Goal: Task Accomplishment & Management: Manage account settings

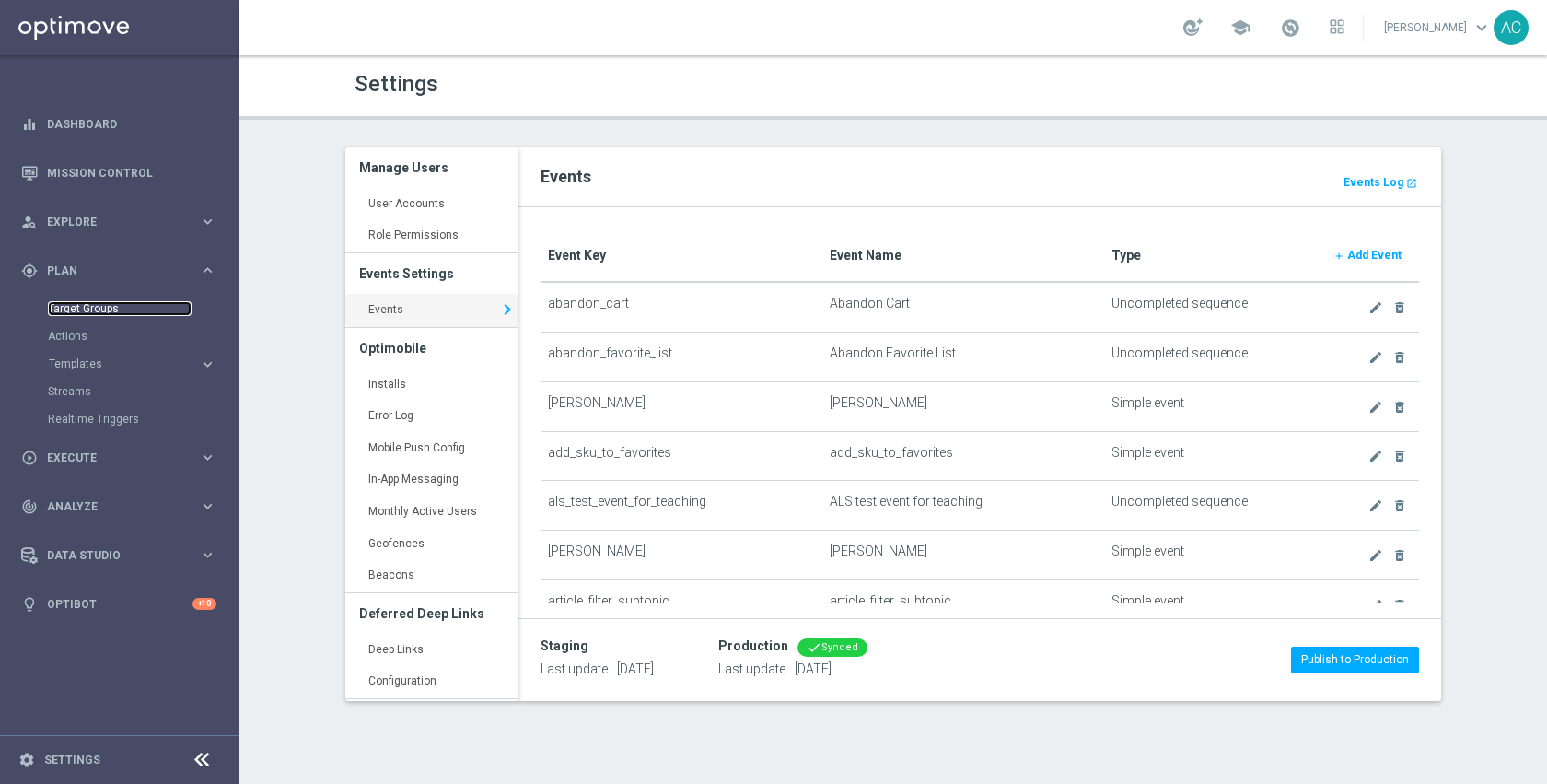
click at [94, 304] on link "Target Groups" at bounding box center [119, 308] width 143 height 15
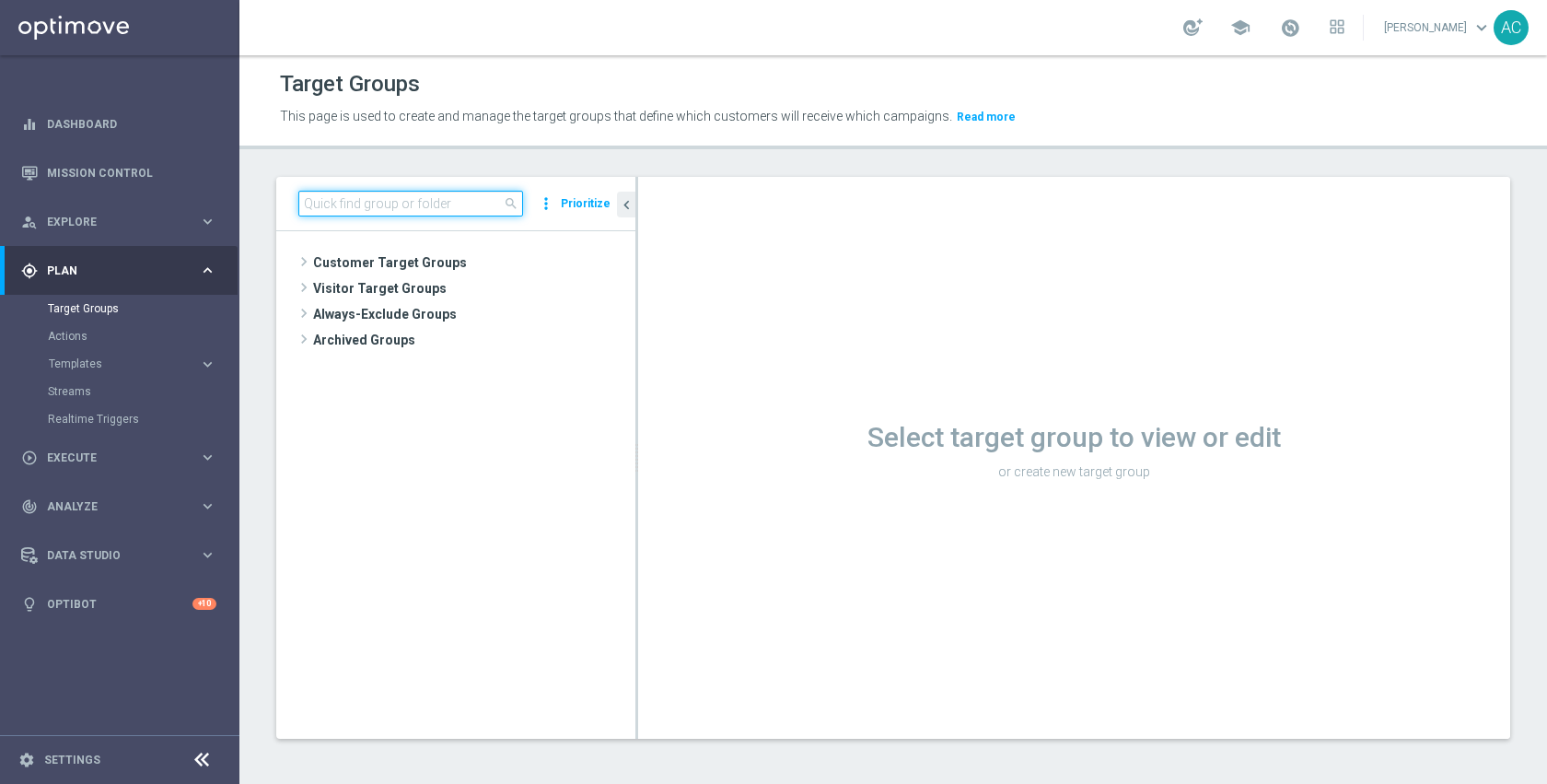
click at [480, 197] on input at bounding box center [410, 203] width 225 height 26
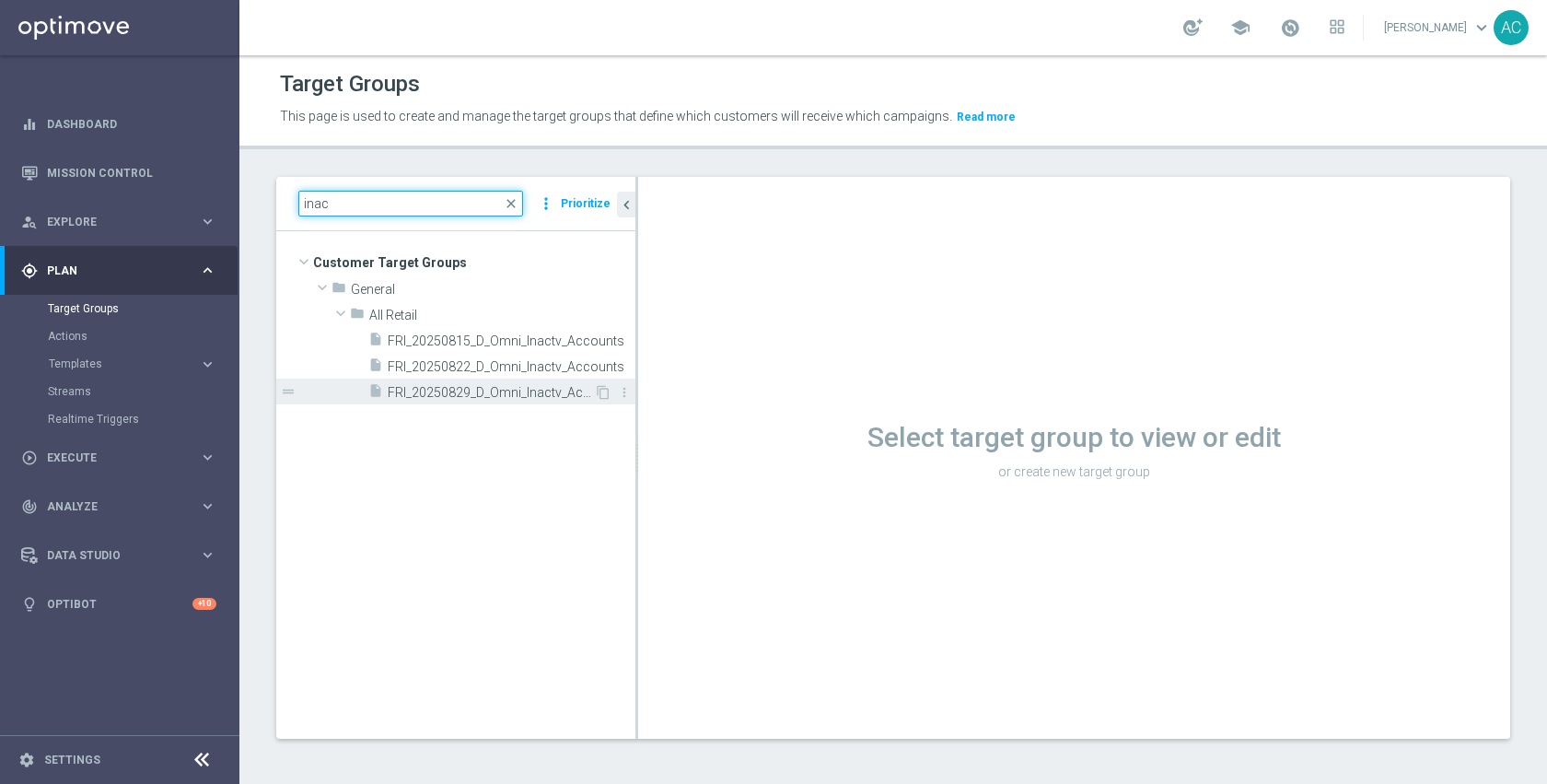
type input "inac"
click at [476, 392] on span "FRI_20250829_D_Omni_Inactv_Accounts" at bounding box center [491, 393] width 206 height 15
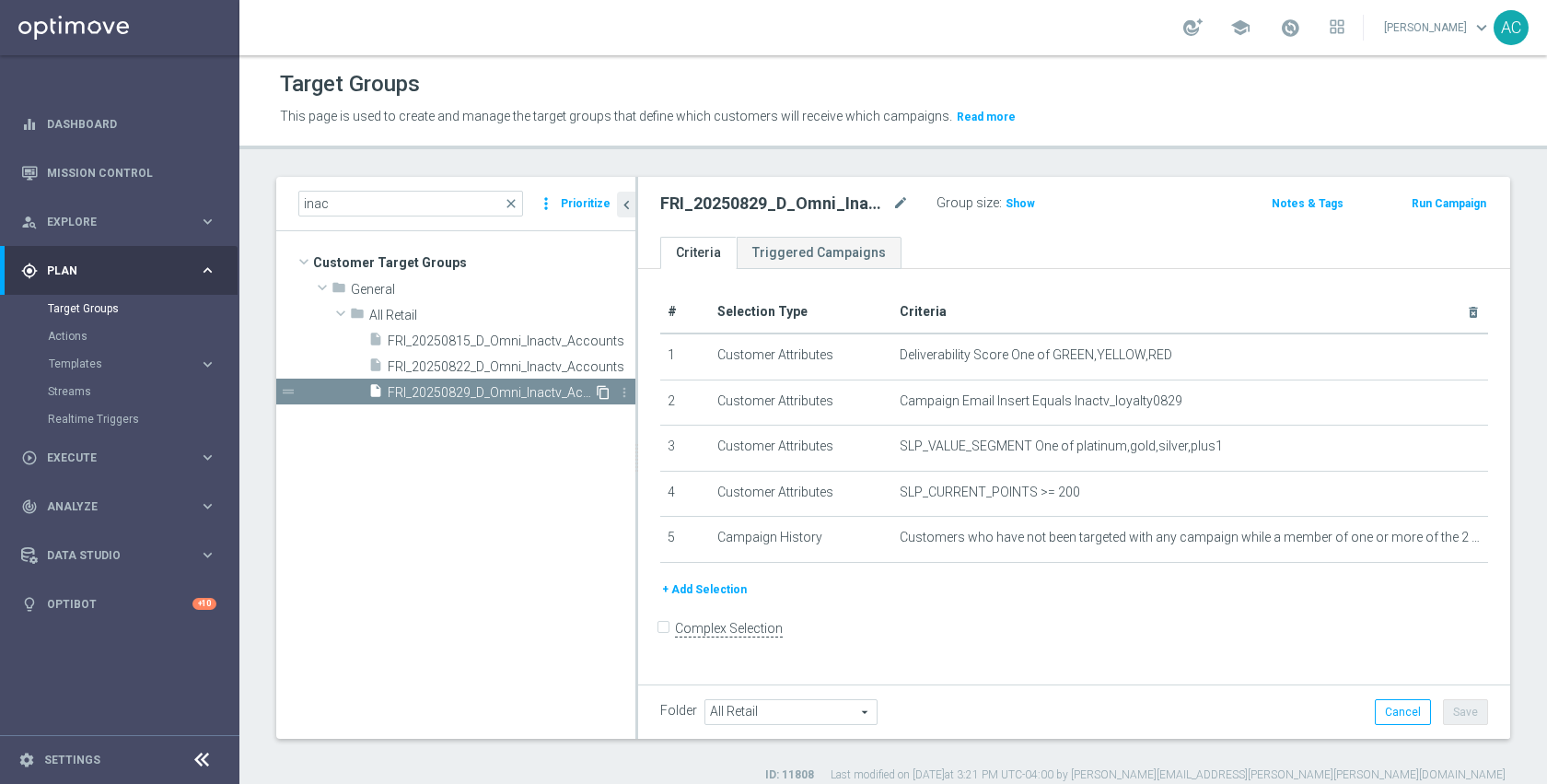
click at [598, 389] on icon "content_copy" at bounding box center [603, 392] width 15 height 15
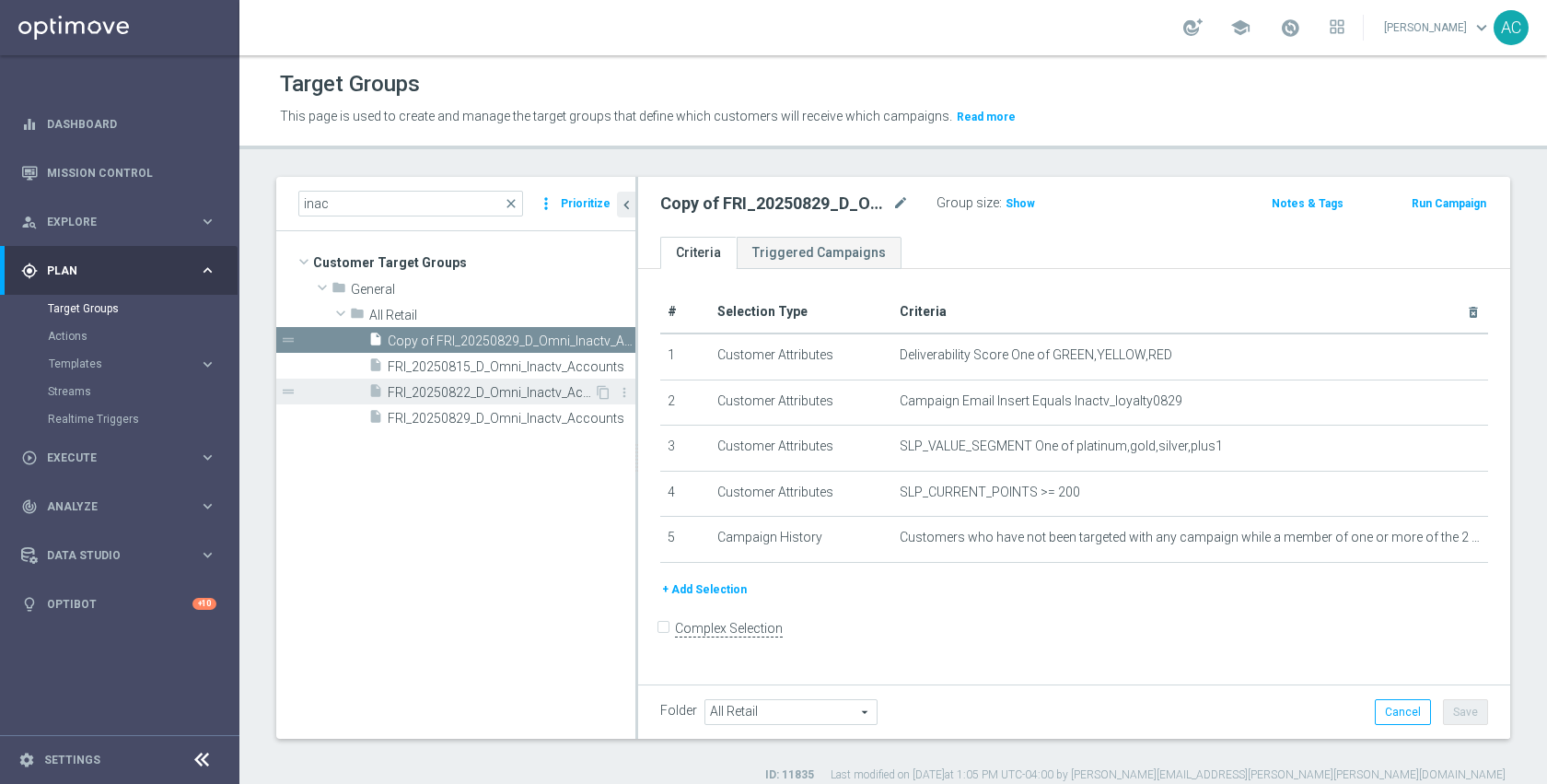
click at [514, 390] on span "FRI_20250822_D_Omni_Inactv_Accounts" at bounding box center [491, 393] width 206 height 15
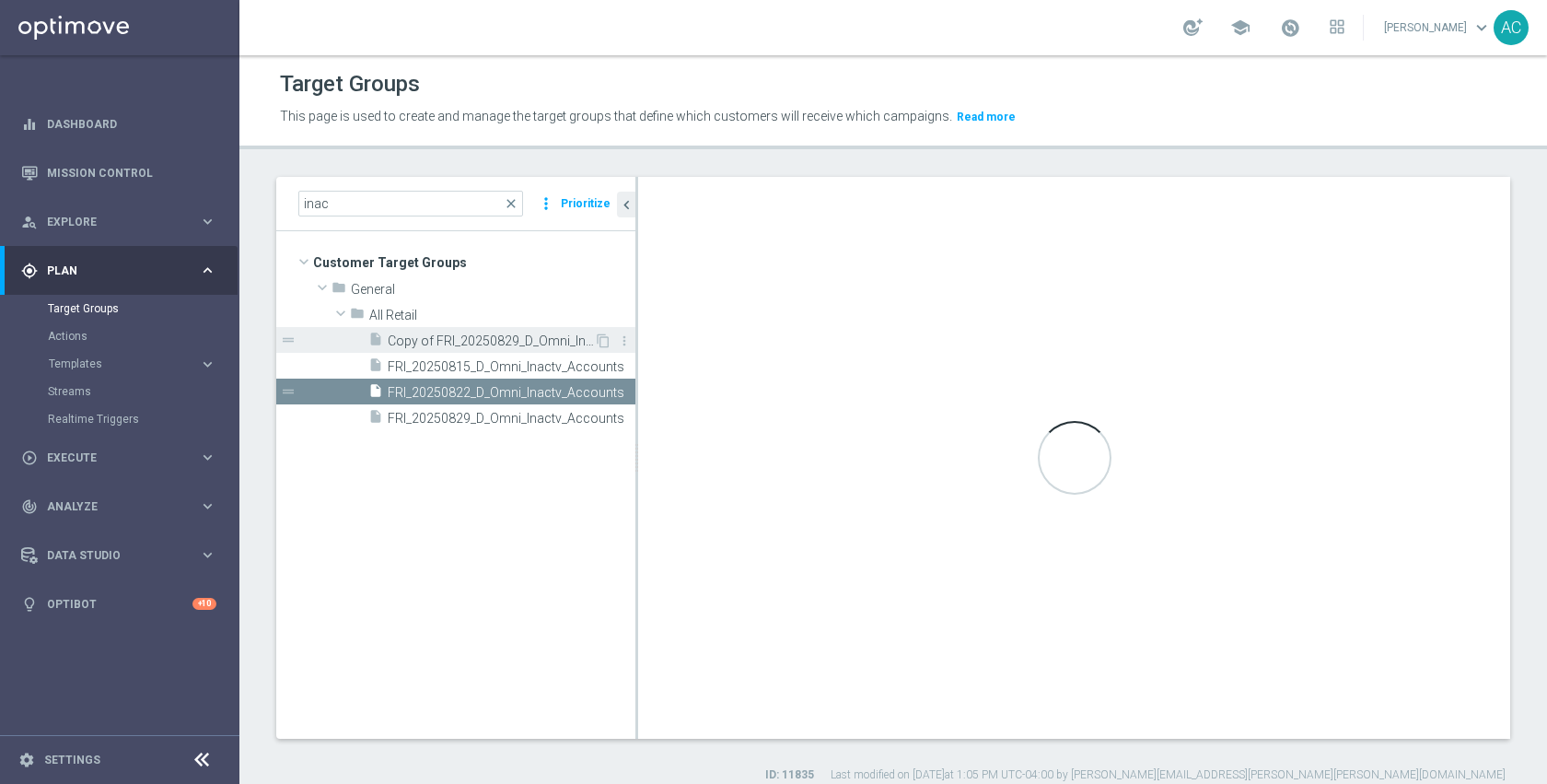
click at [521, 338] on span "Copy of FRI_20250829_D_Omni_Inactv_Accounts" at bounding box center [491, 341] width 206 height 15
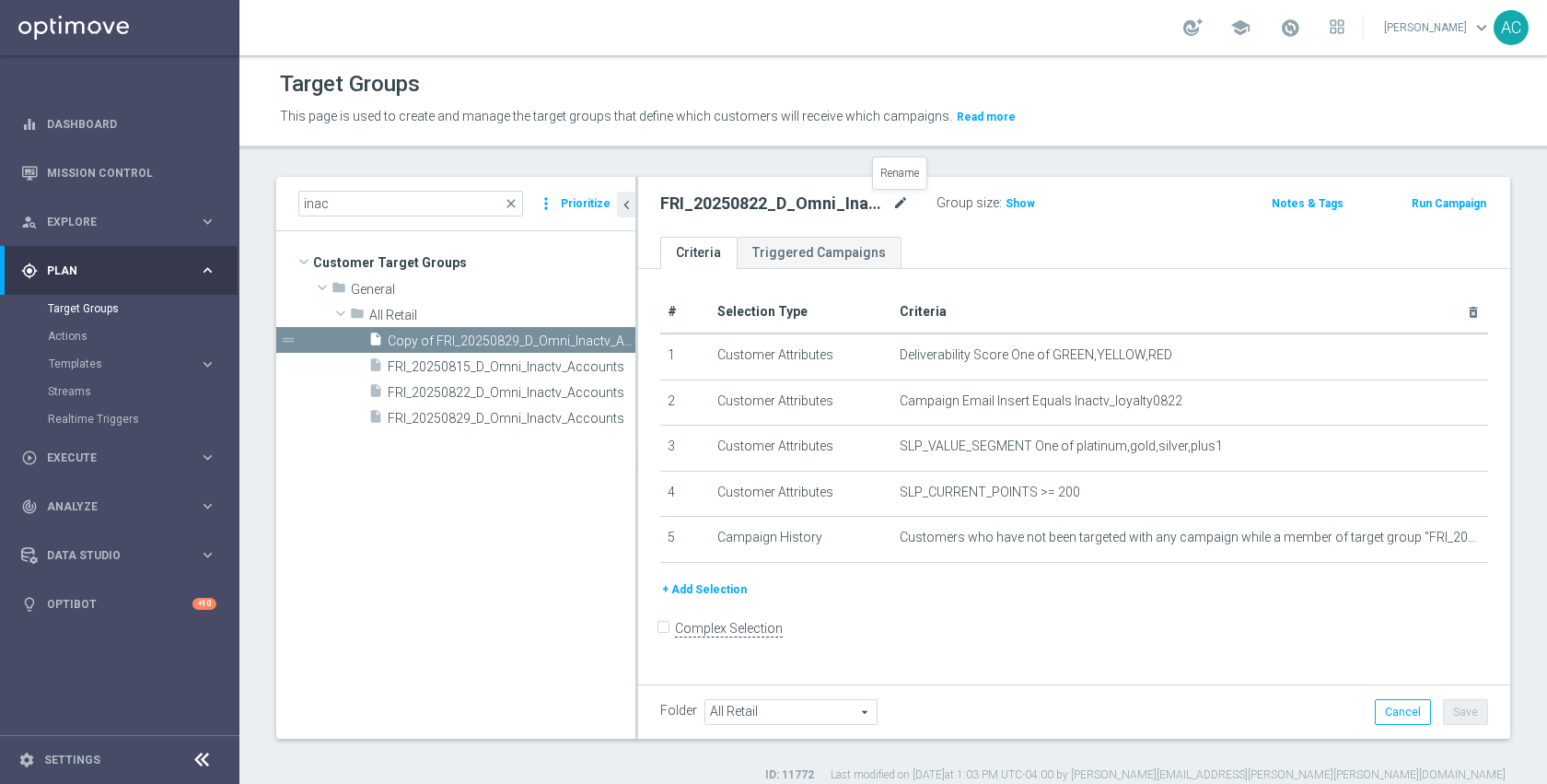
click at [905, 200] on icon "mode_edit" at bounding box center [900, 203] width 16 height 22
click at [745, 207] on input "FRI_20250822_D_Omni_Inactv_Accounts" at bounding box center [784, 205] width 249 height 26
type input "FRI_20250905_D_Omni_Inactv_Accounts"
click at [1170, 234] on div "FRI_20250905_D_Omni_Inactv_Accounts Group size : Show Notes & Tags Run Campaign" at bounding box center [1074, 207] width 872 height 60
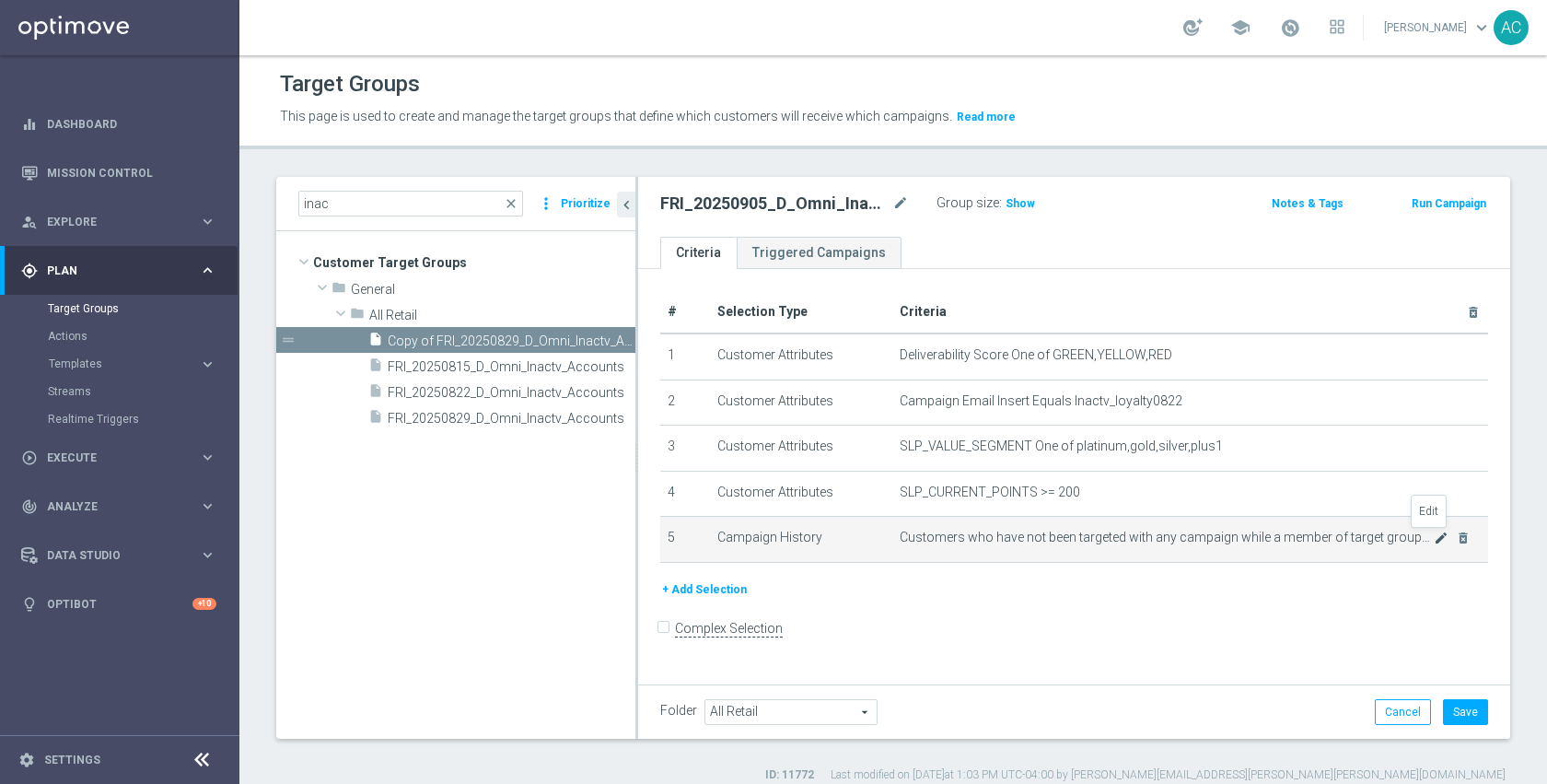
click at [1434, 537] on icon "mode_edit" at bounding box center [1441, 537] width 15 height 15
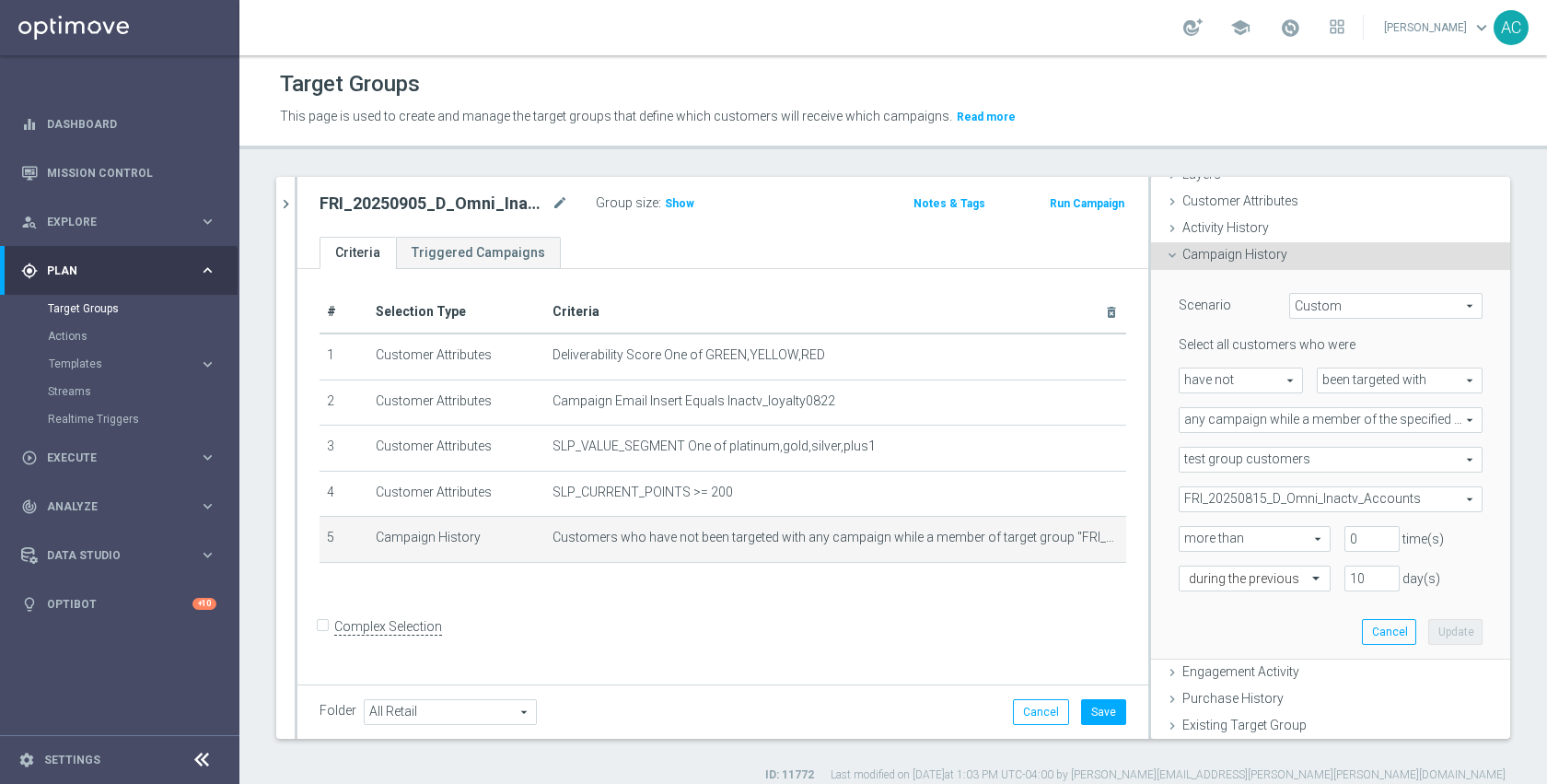
scroll to position [158, 0]
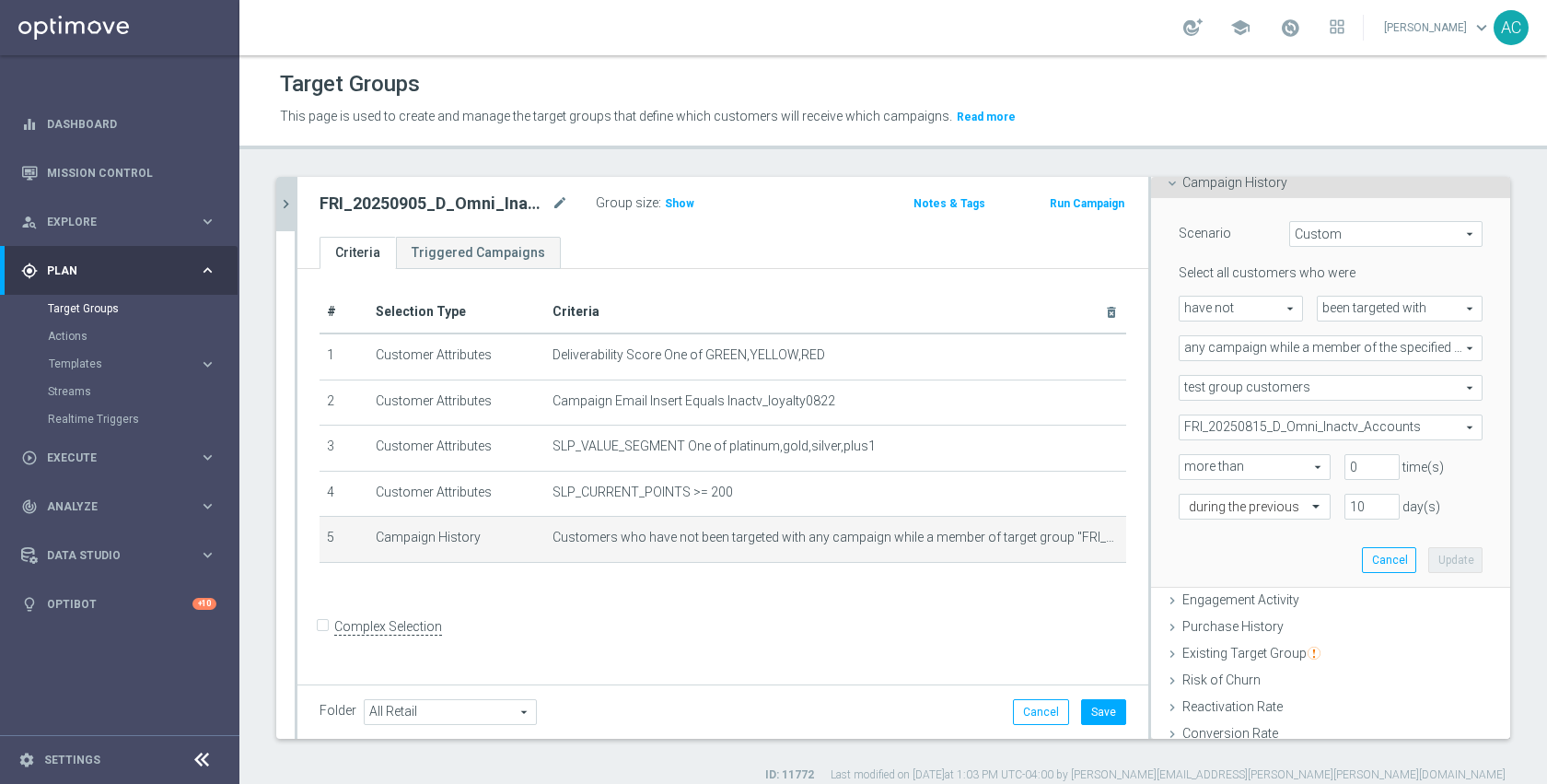
click at [289, 213] on button "chevron_right" at bounding box center [285, 204] width 18 height 54
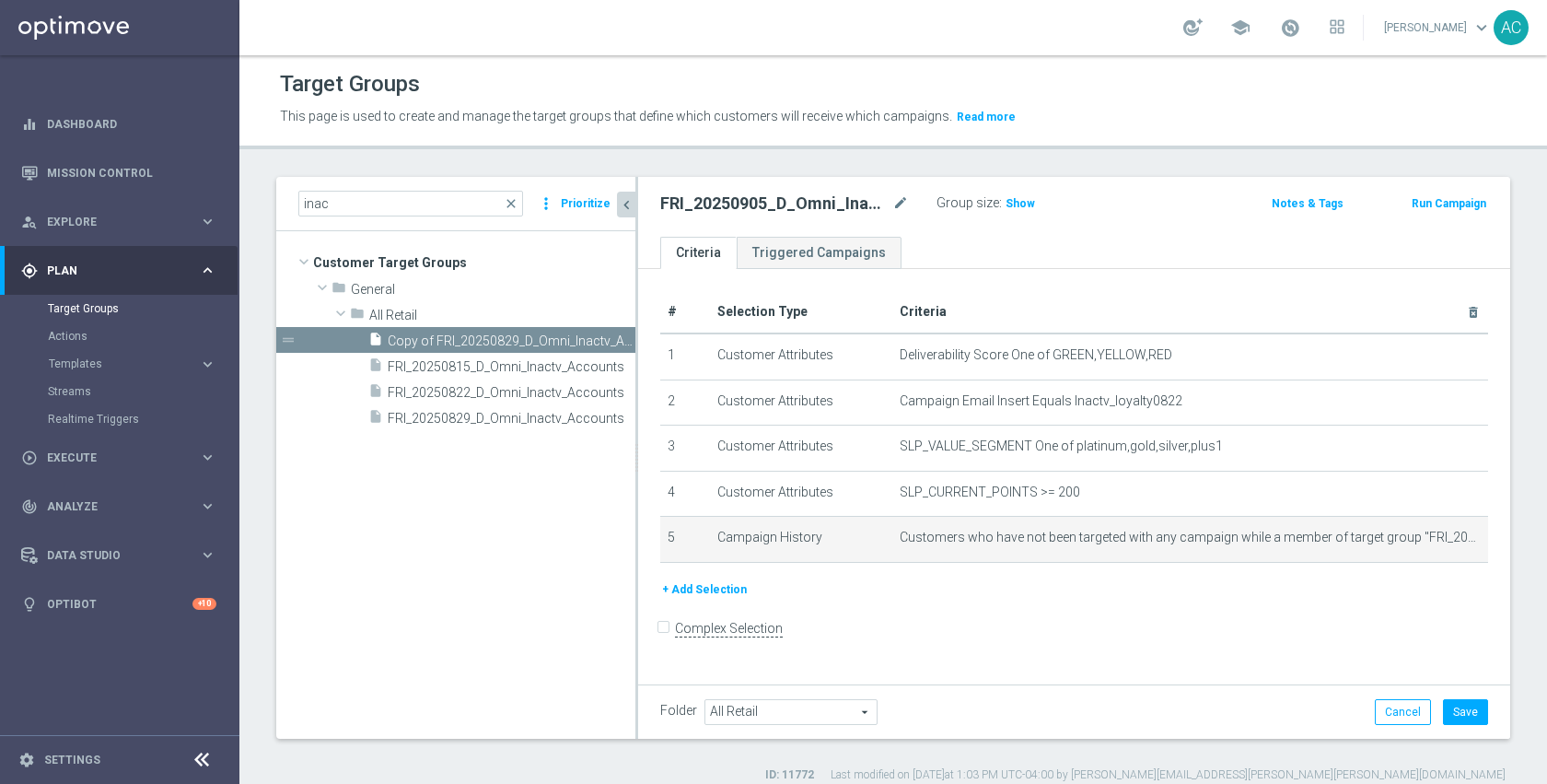
scroll to position [0, 0]
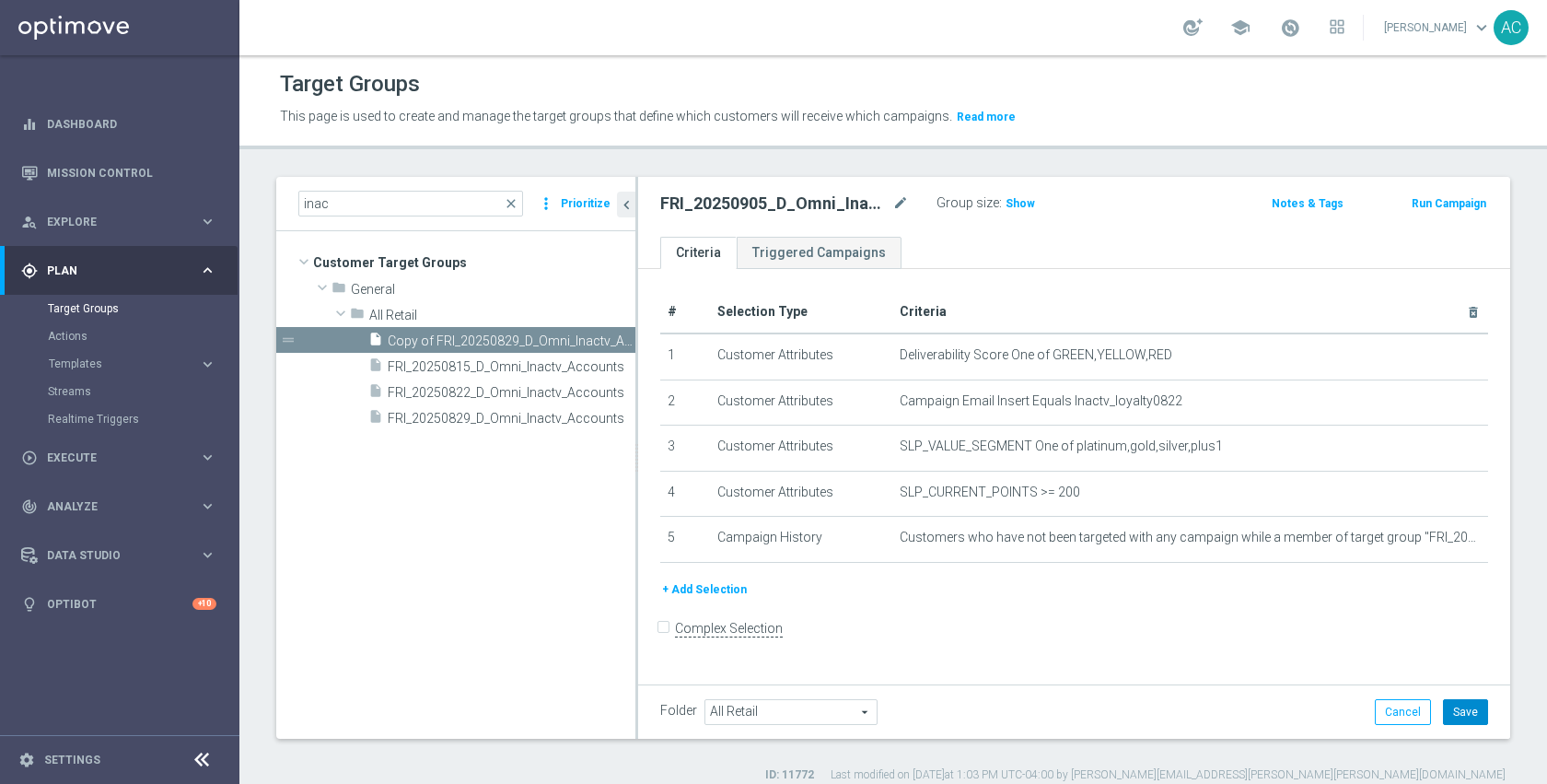
click at [1459, 718] on button "Save" at bounding box center [1466, 711] width 46 height 26
click at [1025, 611] on div "+ Add Selection" at bounding box center [1075, 595] width 856 height 34
click at [496, 420] on span "FRI_20250829_D_Omni_Inactv_Accounts" at bounding box center [491, 418] width 206 height 15
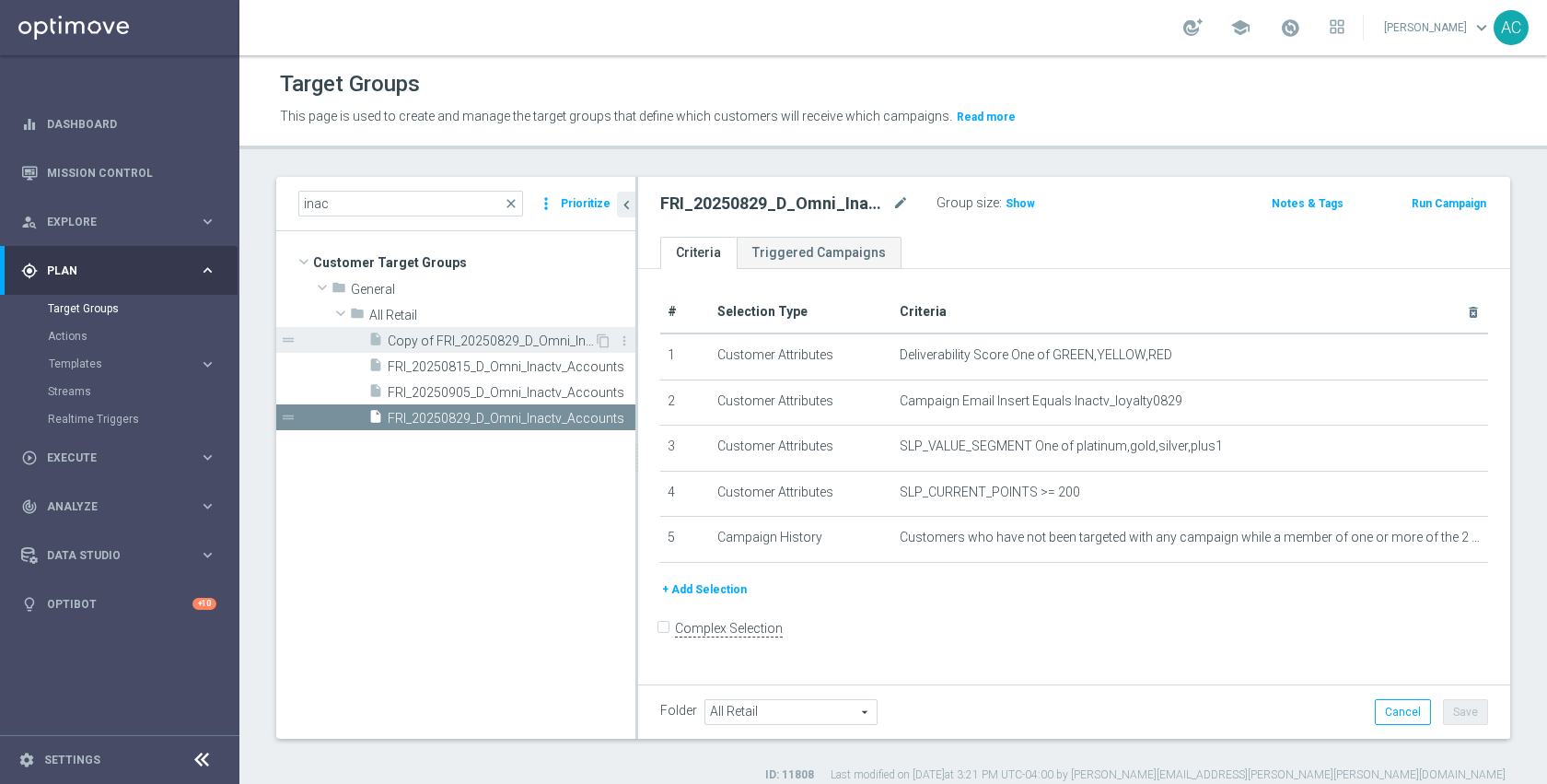
click at [489, 336] on span "Copy of FRI_20250829_D_Omni_Inactv_Accounts" at bounding box center [491, 341] width 206 height 15
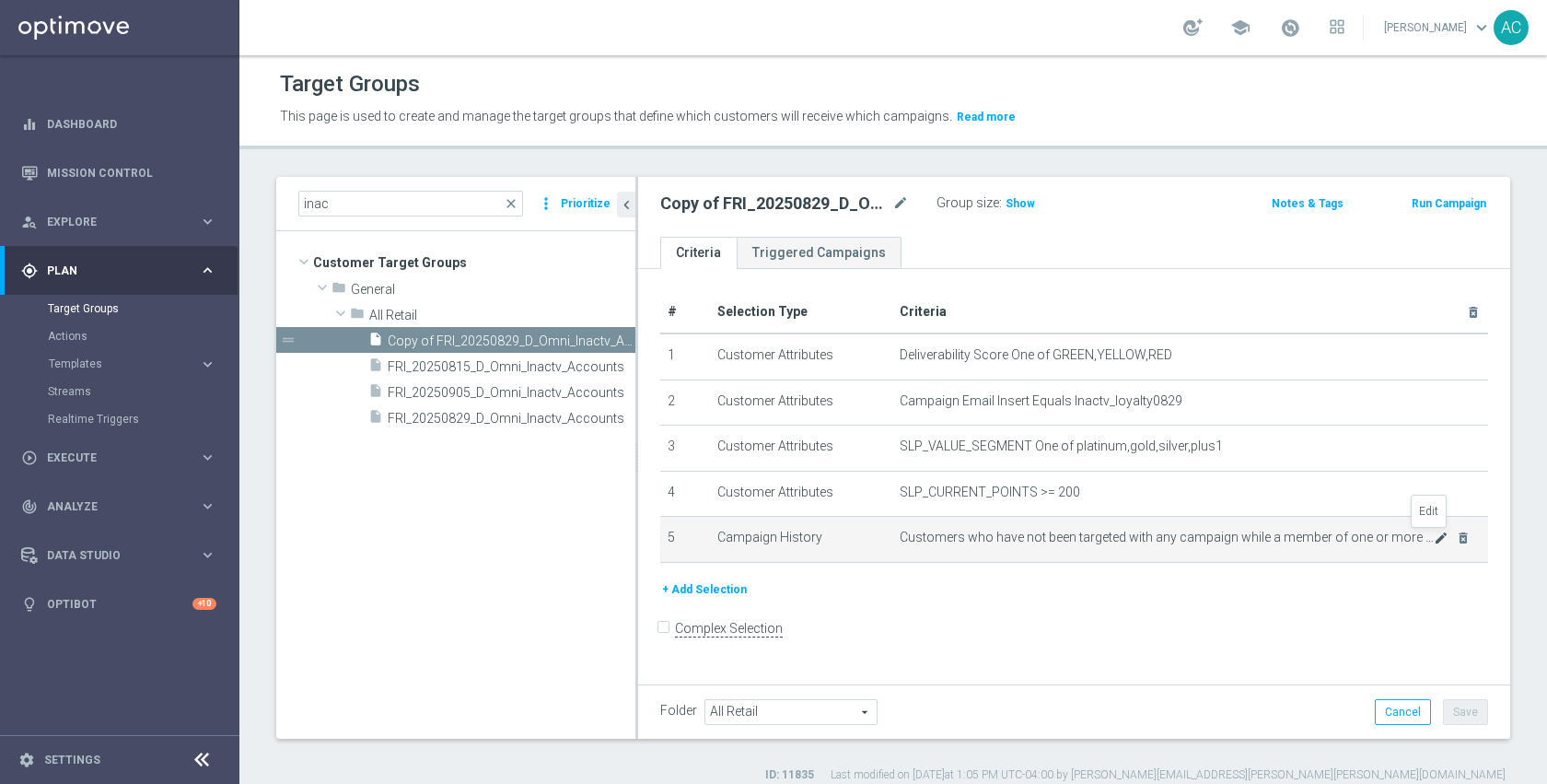
click at [1434, 537] on icon "mode_edit" at bounding box center [1441, 537] width 15 height 15
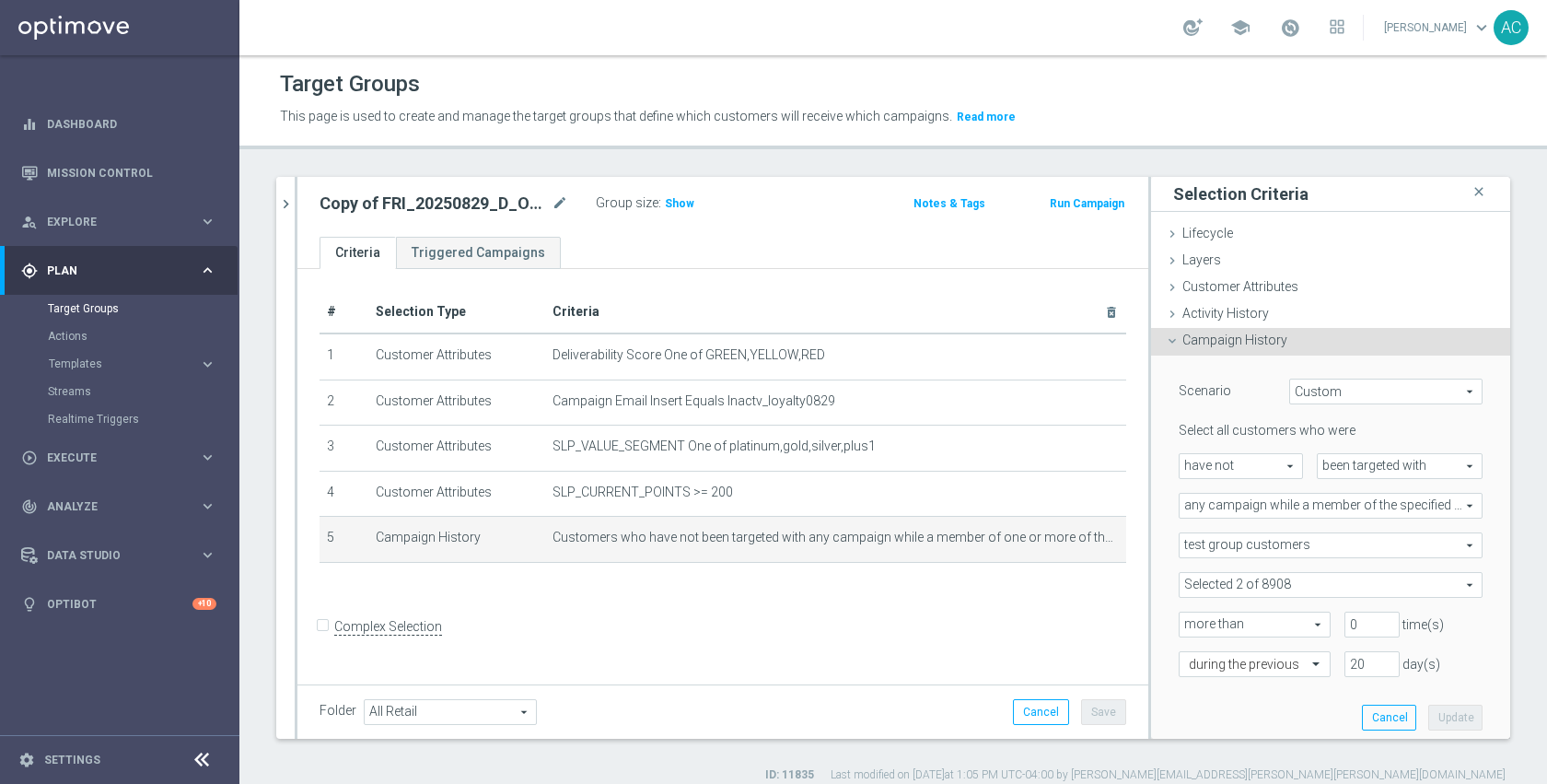
click at [1322, 581] on span at bounding box center [1331, 585] width 302 height 24
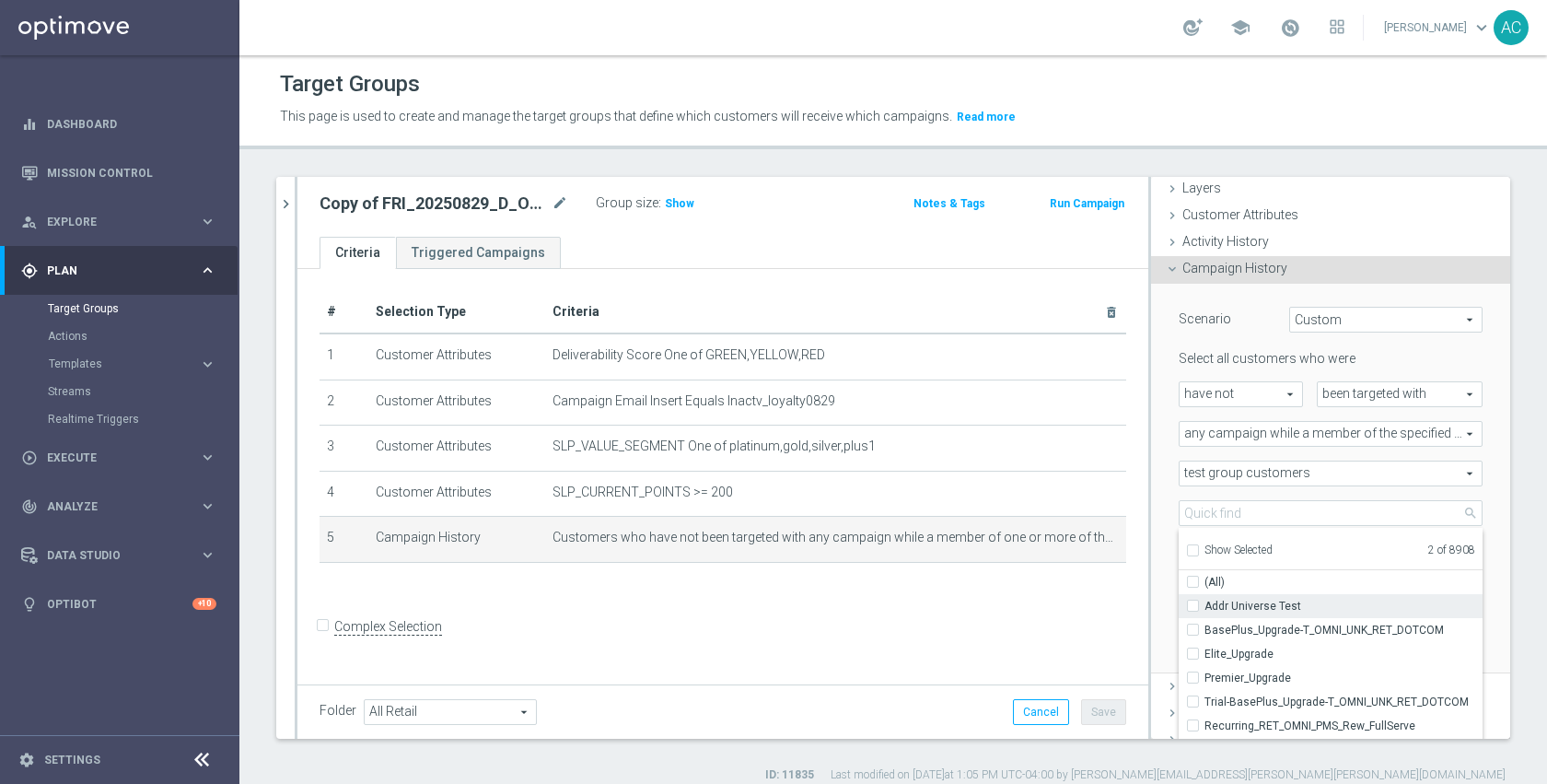
scroll to position [88, 0]
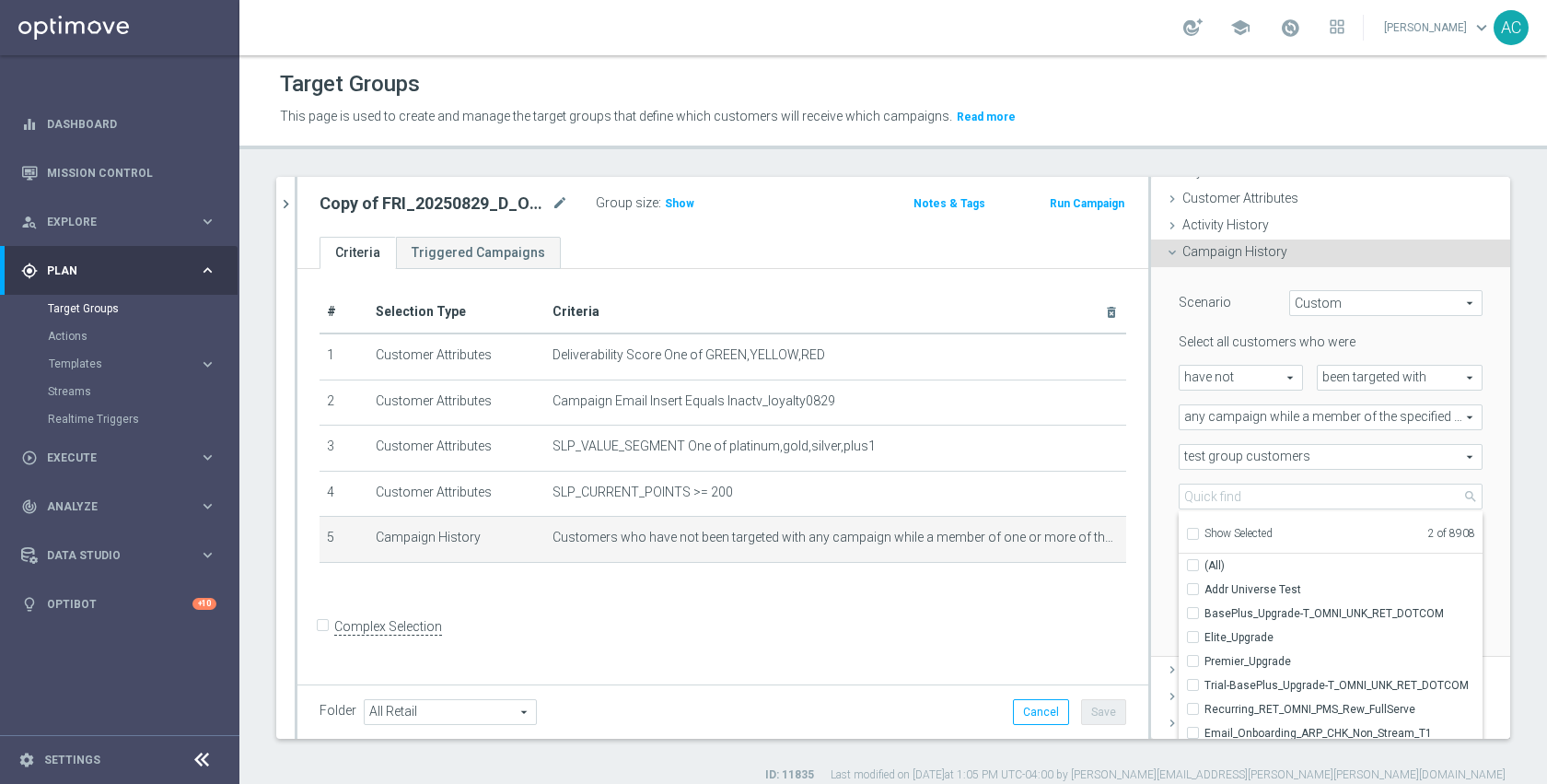
click at [898, 614] on div "# Selection Type Criteria delete_forever 1 Customer Attributes Deliverability S…" at bounding box center [722, 474] width 851 height 410
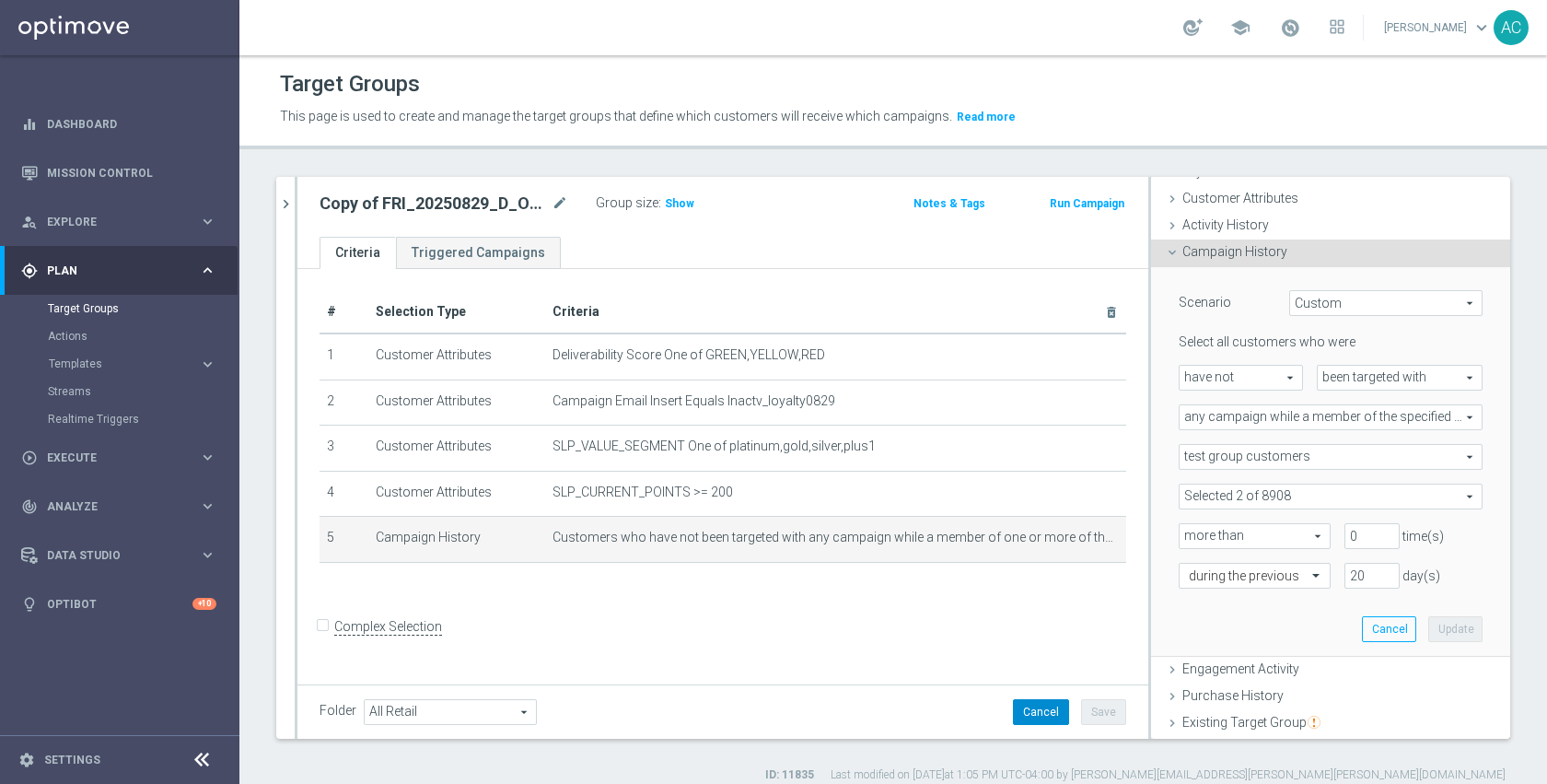
click at [1019, 706] on button "Cancel" at bounding box center [1041, 711] width 56 height 26
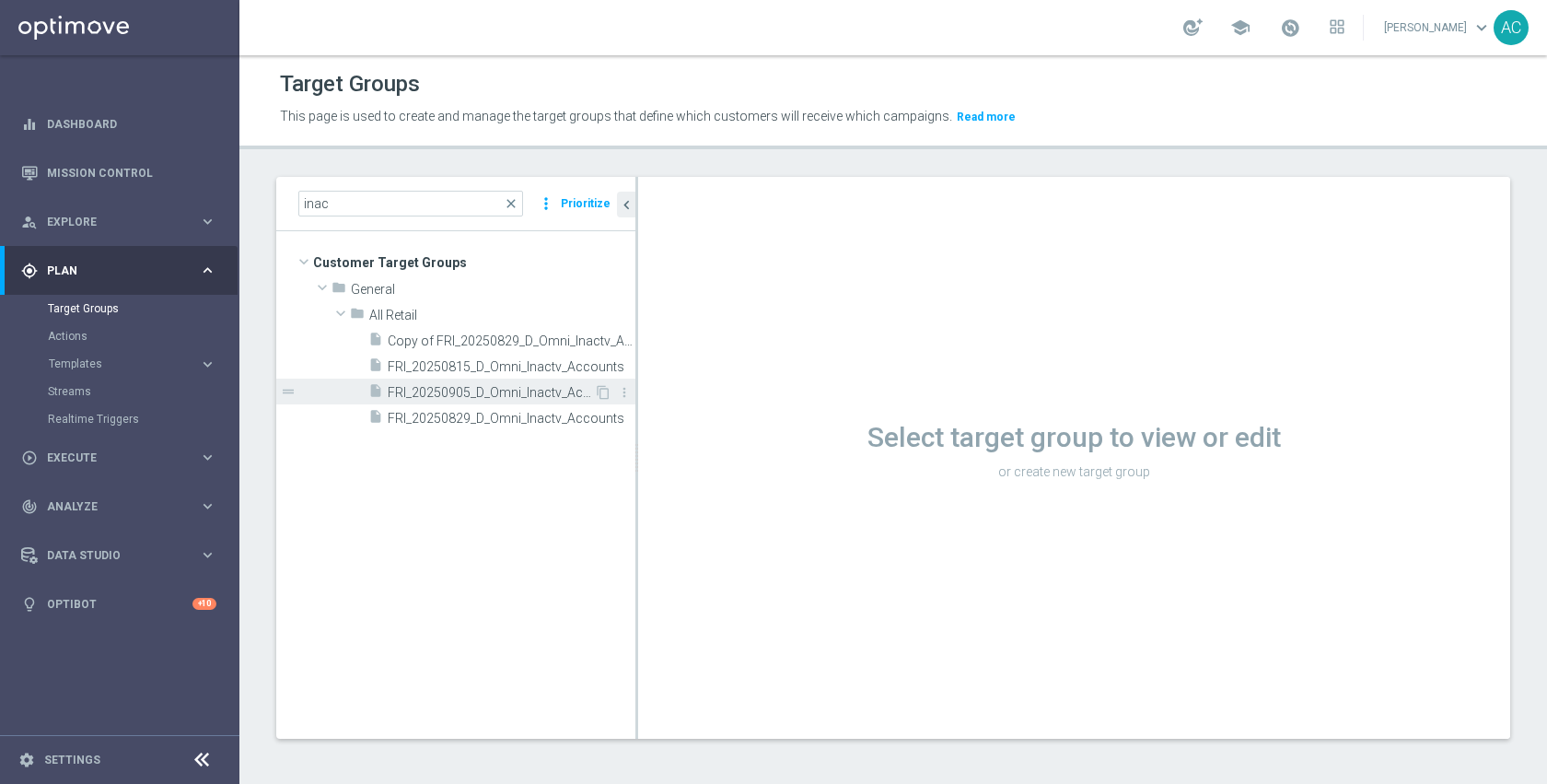
click at [474, 395] on span "FRI_20250905_D_Omni_Inactv_Accounts" at bounding box center [491, 393] width 206 height 15
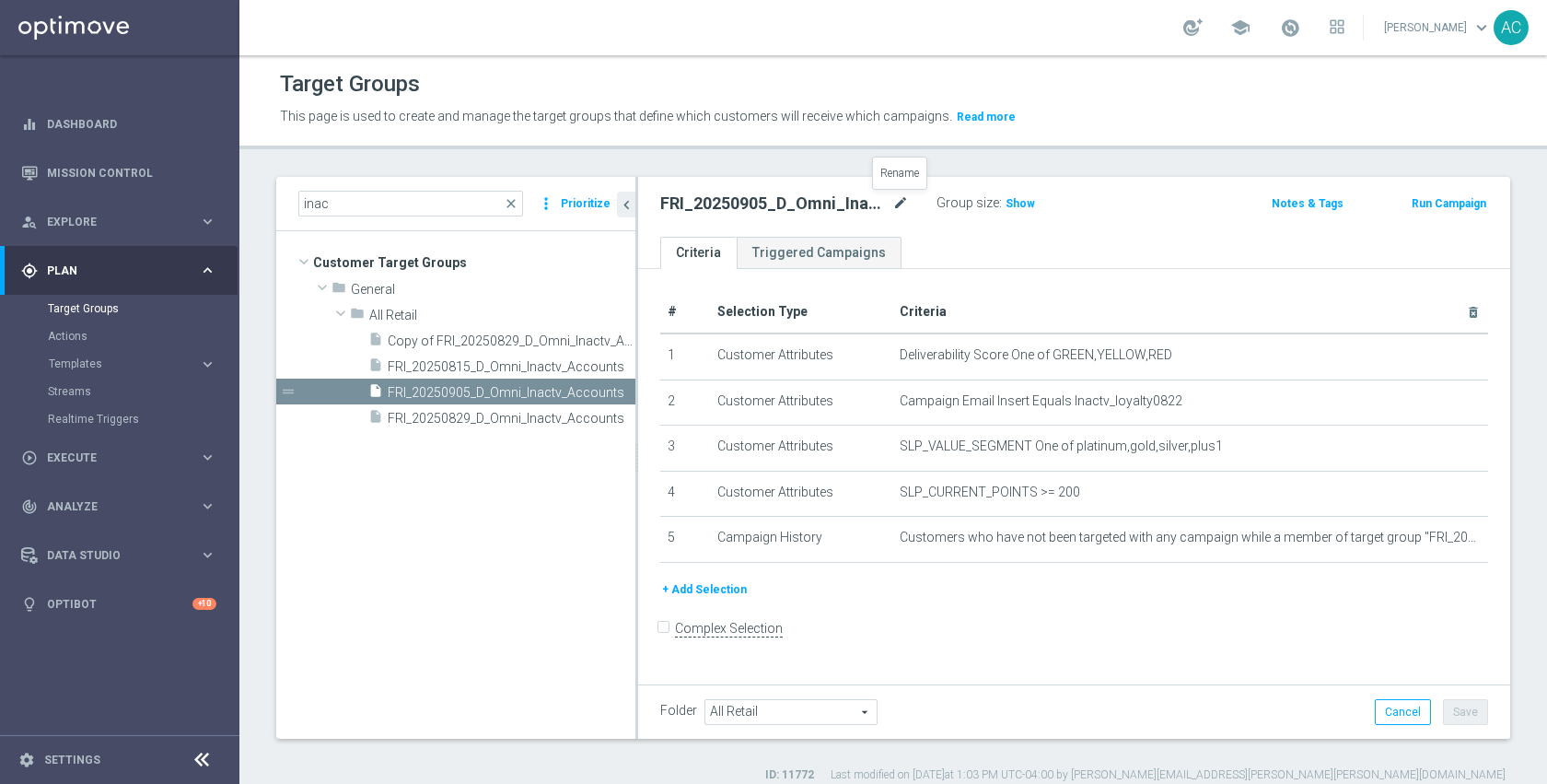
click at [899, 203] on icon "mode_edit" at bounding box center [900, 203] width 16 height 22
click at [773, 211] on input "FRI_20250905_D_Omni_Inactv_Accounts" at bounding box center [784, 205] width 249 height 26
click at [730, 210] on input "FRI_20250905_D_Omni_Inactv_Accounts" at bounding box center [784, 205] width 249 height 26
type input "FRI_20250822_D_Omni_Inactv_Accounts"
click at [1201, 647] on form "Complex Selection Invalid Expression" at bounding box center [1074, 648] width 828 height 68
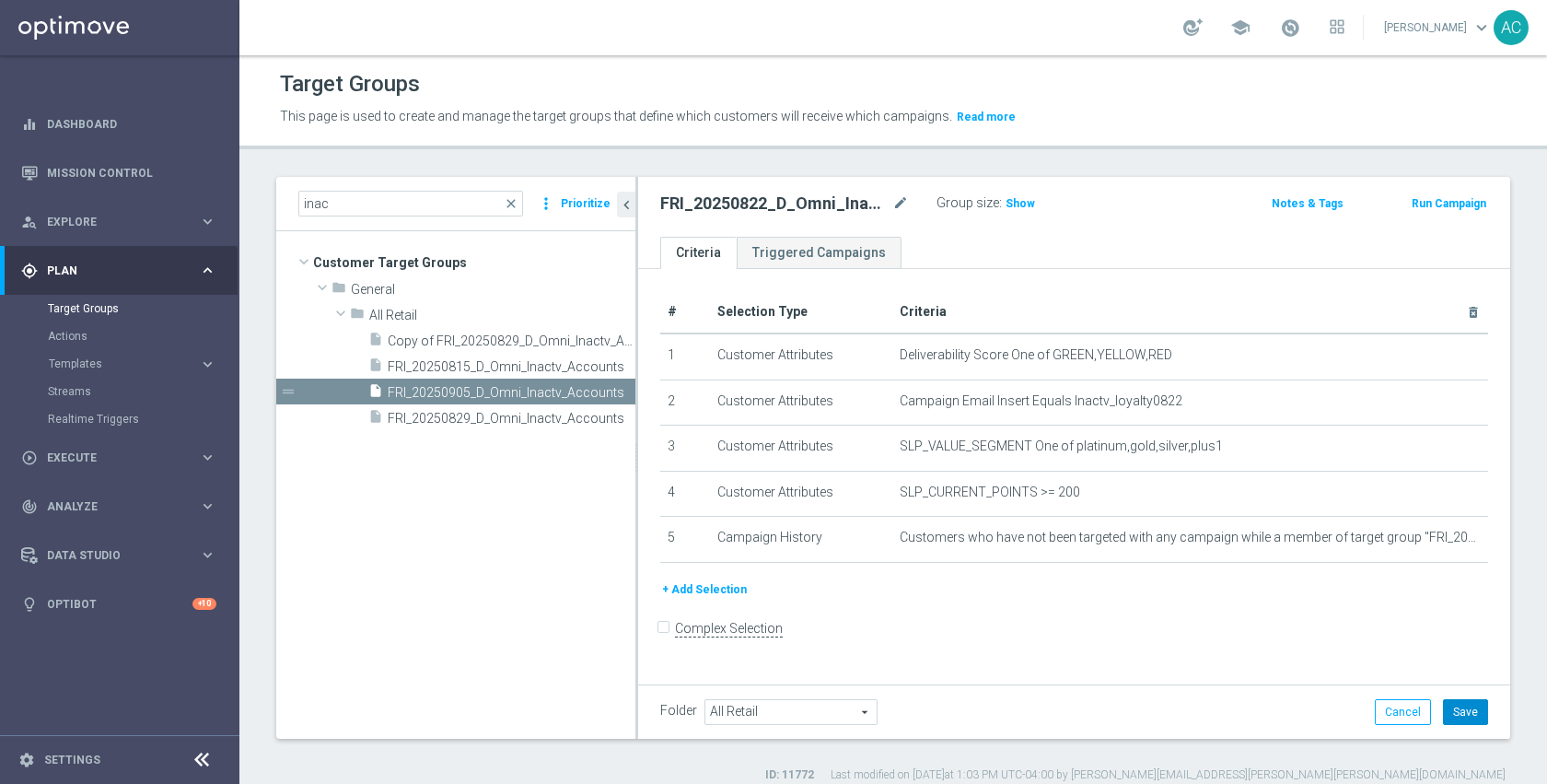
click at [1467, 704] on button "Save" at bounding box center [1466, 711] width 46 height 26
click at [1282, 646] on form "Complex Selection Invalid Expression" at bounding box center [1074, 648] width 828 height 68
click at [440, 331] on div "insert_drive_file Copy of FRI_20250829_D_Omni_Inactv_Accounts" at bounding box center [481, 340] width 226 height 26
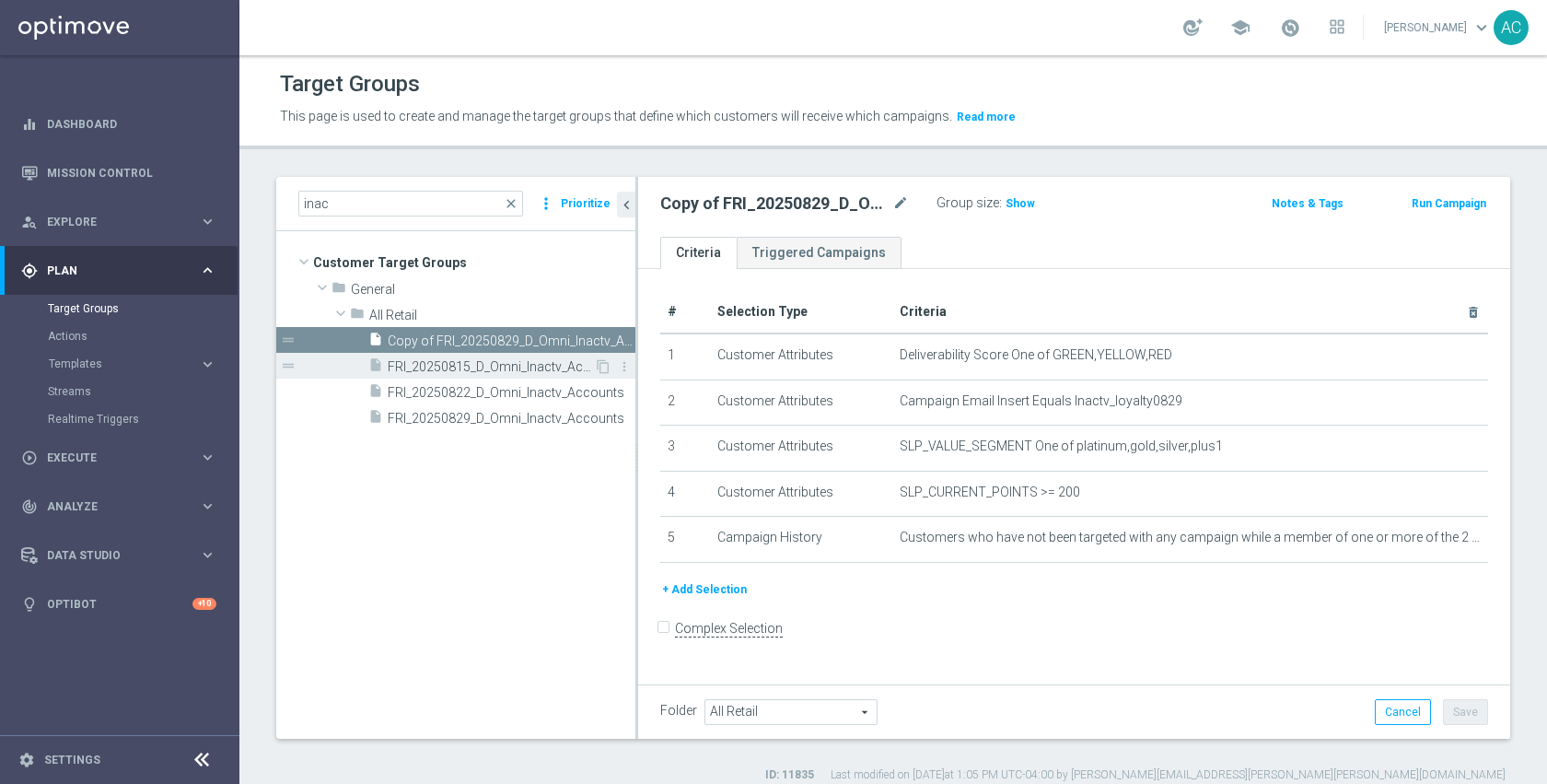
click at [435, 367] on span "FRI_20250815_D_Omni_Inactv_Accounts" at bounding box center [491, 367] width 206 height 15
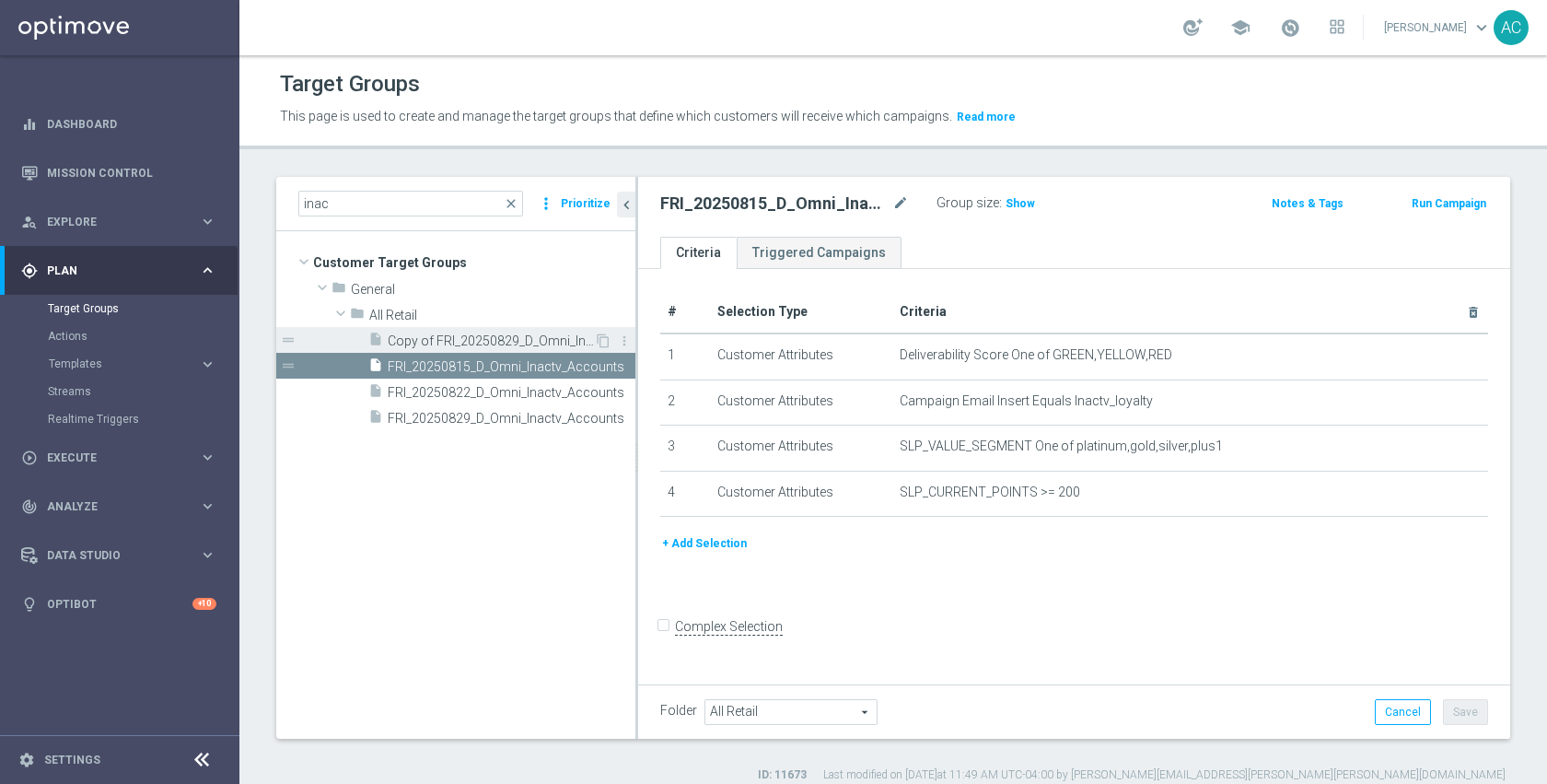
click at [446, 347] on span "Copy of FRI_20250829_D_Omni_Inactv_Accounts" at bounding box center [491, 341] width 206 height 15
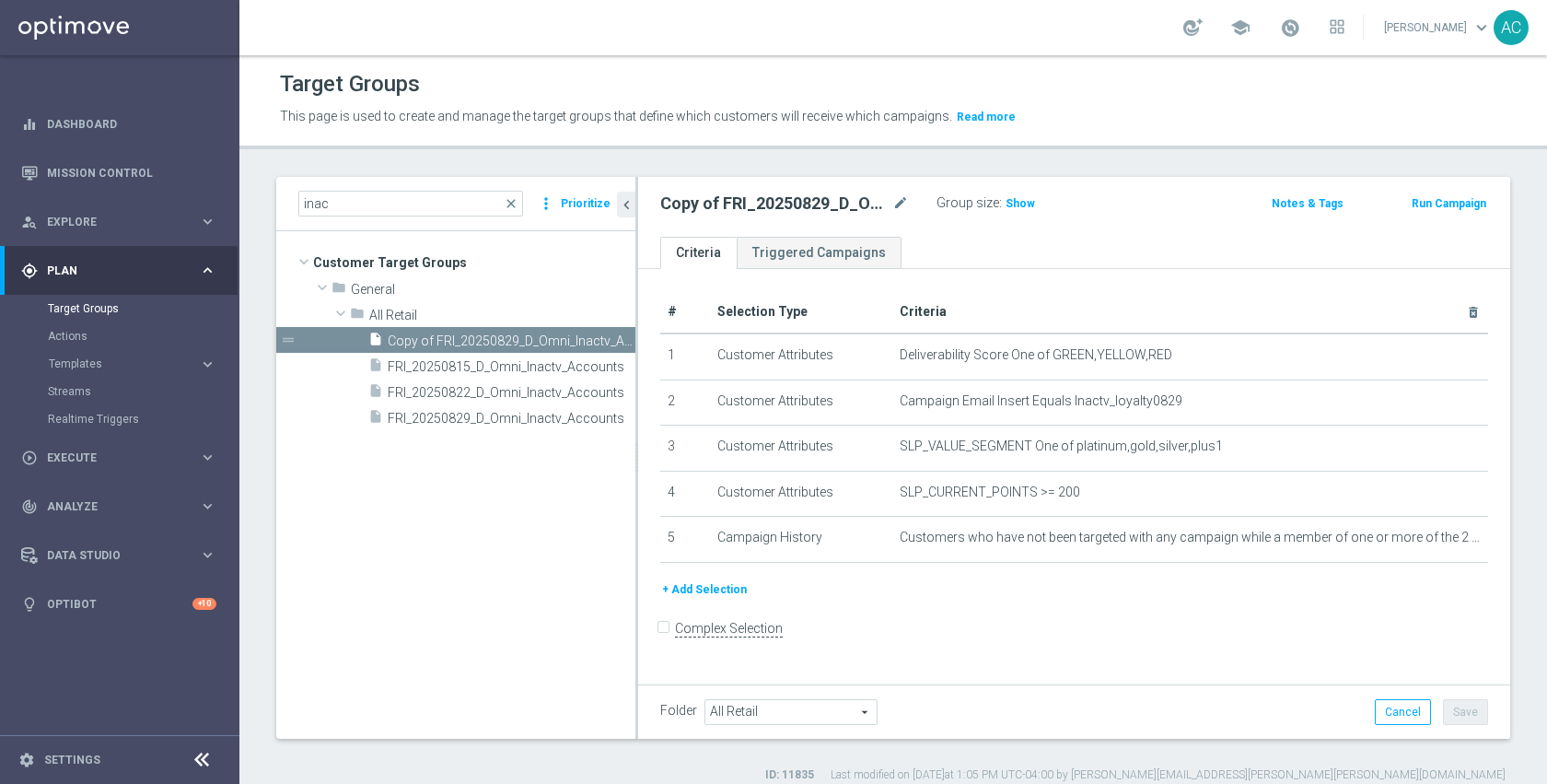
drag, startPoint x: 1113, startPoint y: 597, endPoint x: 1109, endPoint y: 588, distance: 9.8
click at [1113, 597] on div "+ Add Selection" at bounding box center [1075, 588] width 856 height 20
click at [901, 206] on icon "mode_edit" at bounding box center [900, 203] width 16 height 22
click at [809, 198] on input "Copy of FRI_20250829_D_Omni_Inactv_Accounts" at bounding box center [784, 205] width 249 height 26
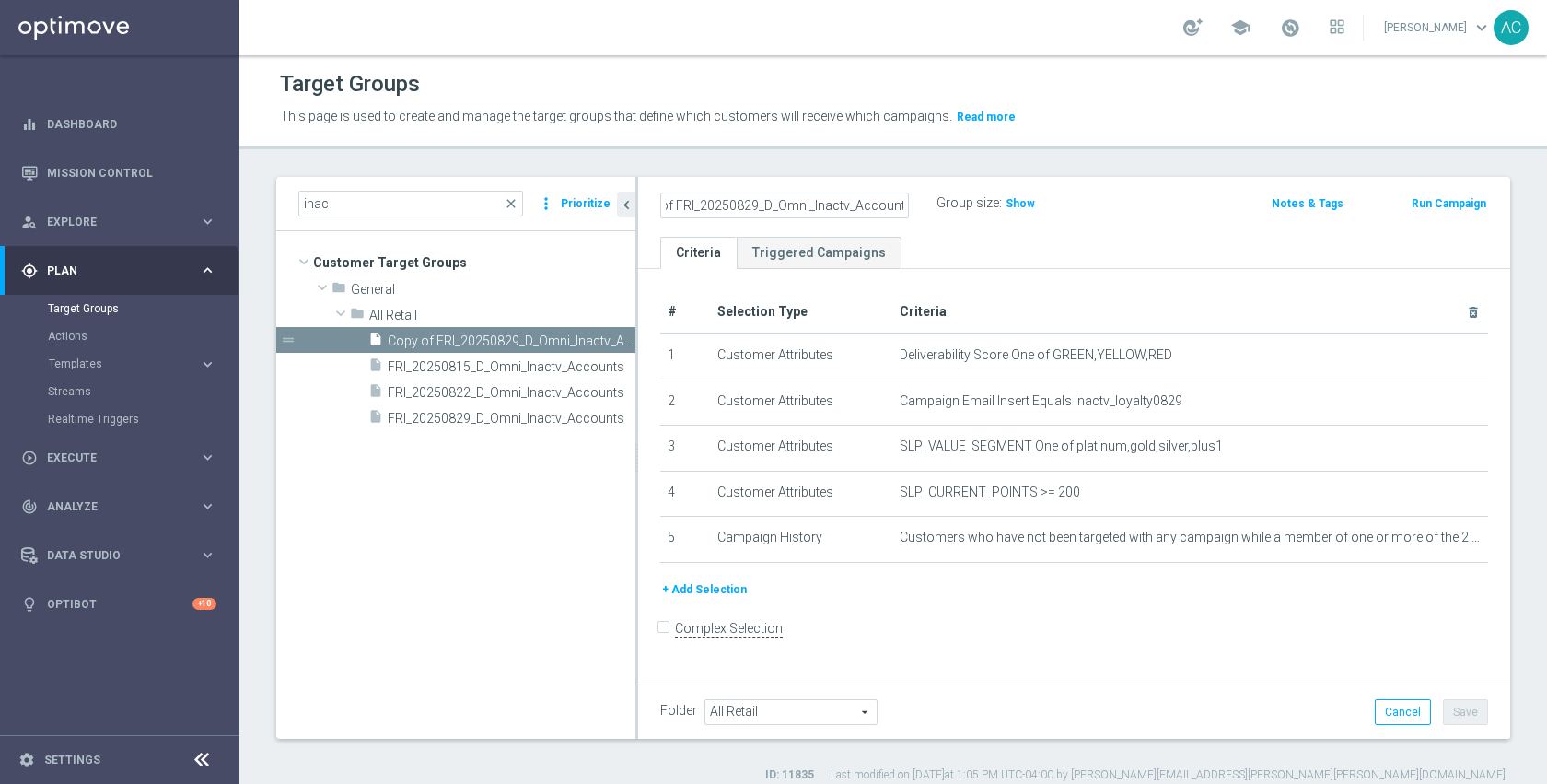
click at [740, 210] on input "Copy of FRI_20250829_D_Omni_Inactv_Accounts" at bounding box center [784, 205] width 249 height 26
type input "FRI_20250905_D_Omni_Inactv_Accounts"
click at [1131, 652] on form "Complex Selection Invalid Expression" at bounding box center [1074, 648] width 828 height 68
click at [1446, 701] on button "Save" at bounding box center [1466, 711] width 46 height 26
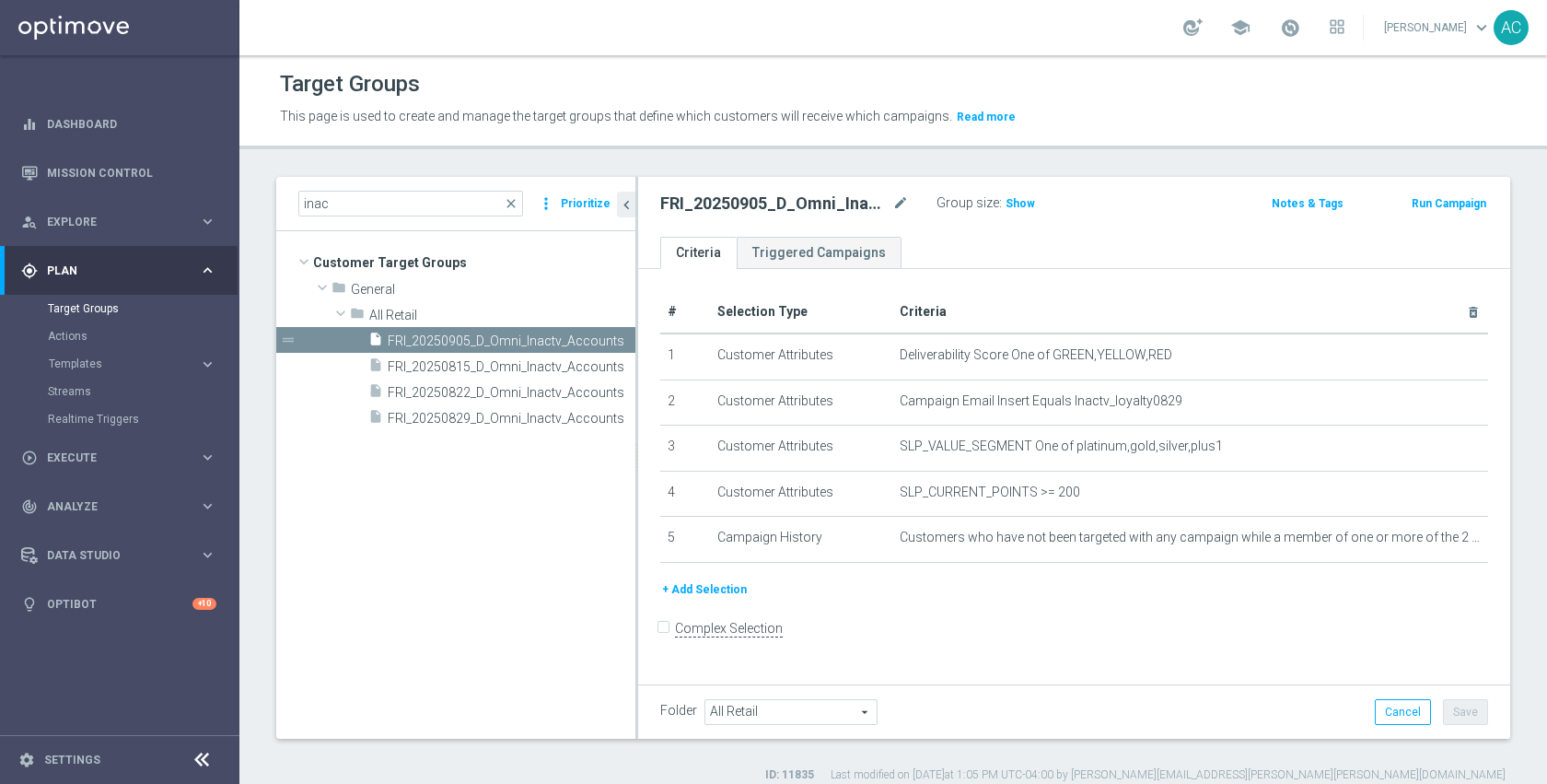
click at [1144, 640] on form "Complex Selection Invalid Expression" at bounding box center [1074, 648] width 828 height 68
click at [374, 203] on input "inac" at bounding box center [410, 203] width 225 height 26
click at [1030, 647] on form "Complex Selection Invalid Expression" at bounding box center [1074, 648] width 828 height 68
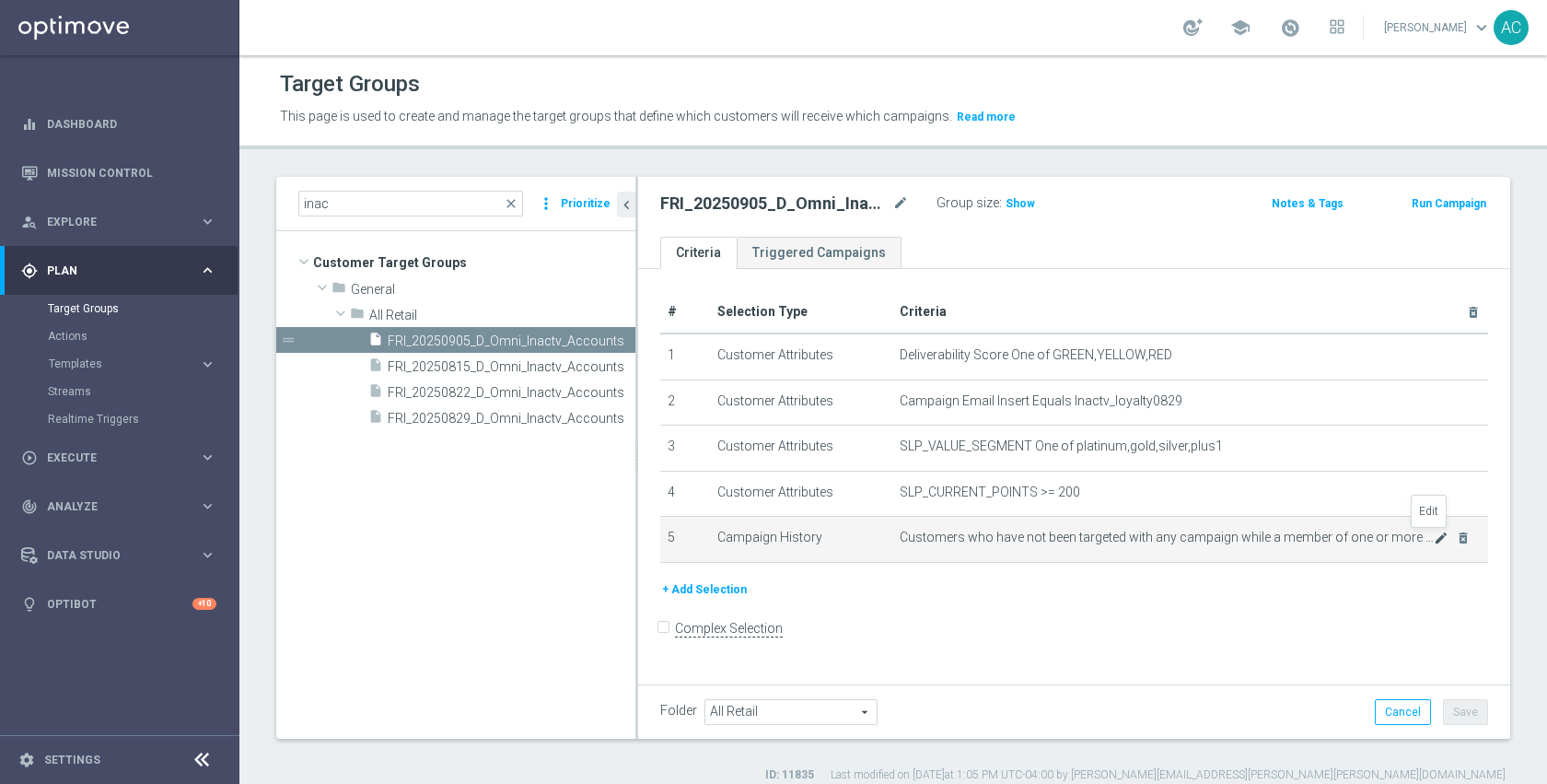
click at [1434, 539] on icon "mode_edit" at bounding box center [1441, 537] width 15 height 15
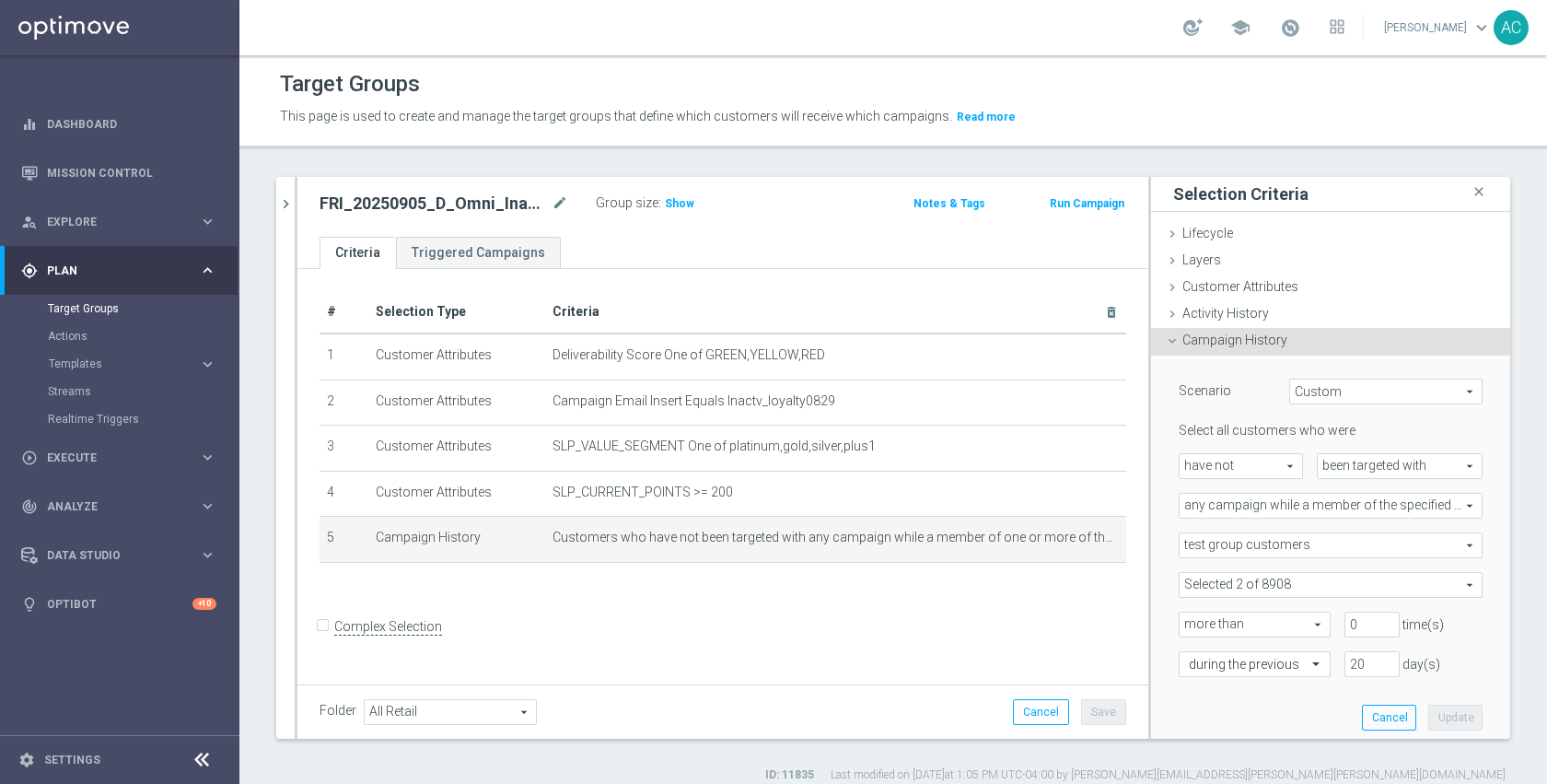
click at [1291, 582] on span at bounding box center [1331, 585] width 302 height 24
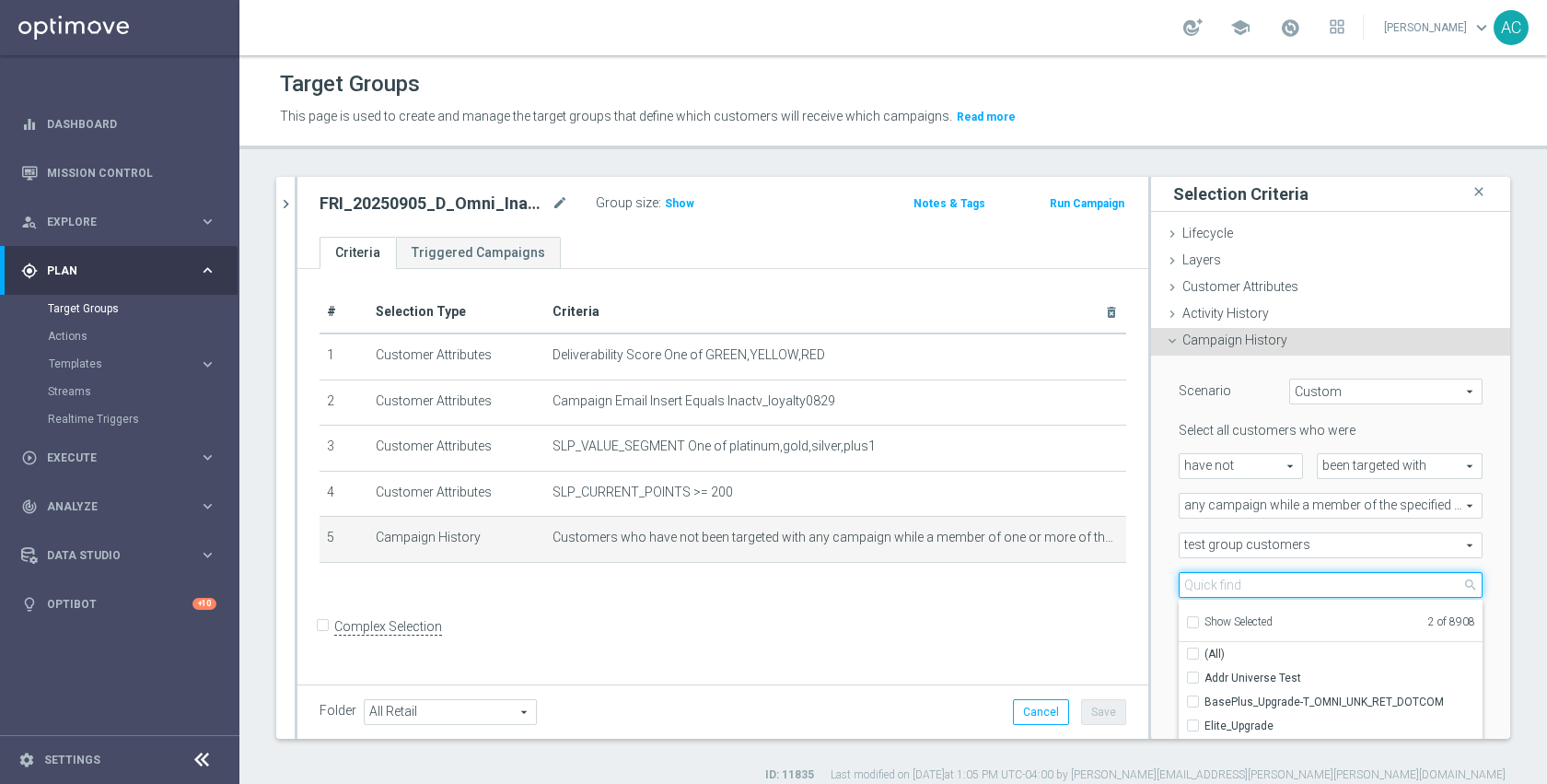
click at [1282, 585] on input "search" at bounding box center [1331, 585] width 304 height 26
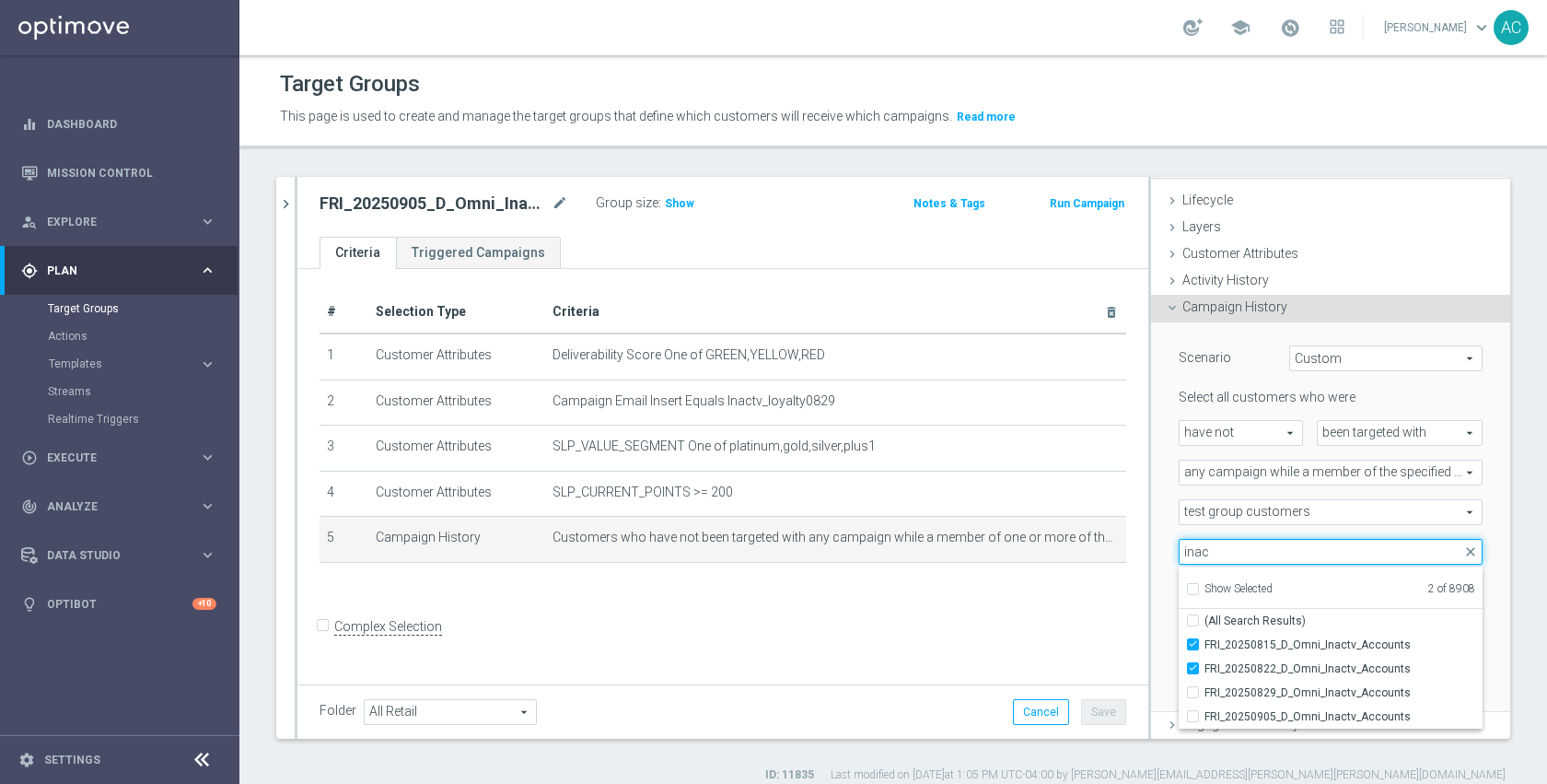
scroll to position [107, 0]
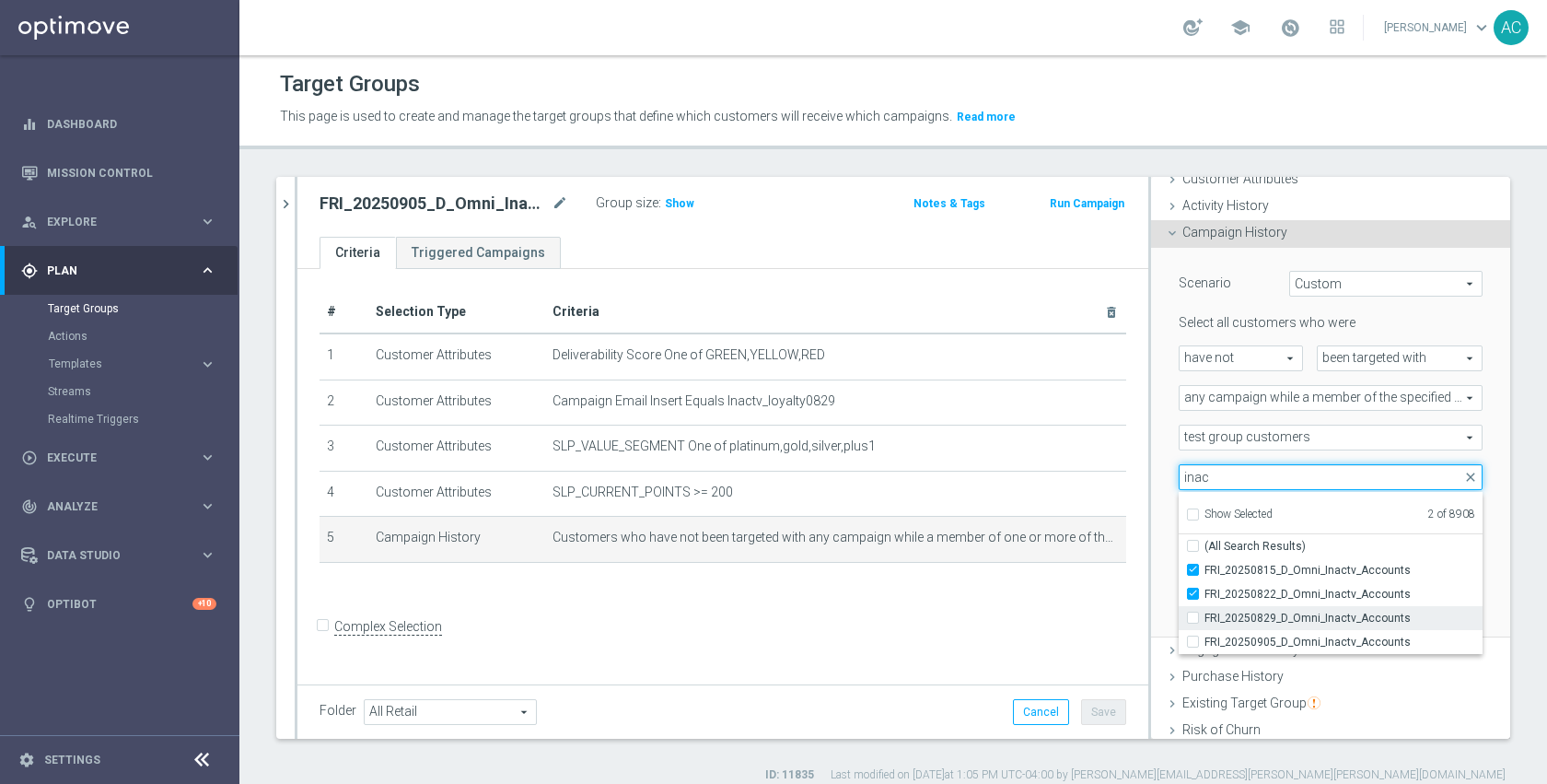
type input "inac"
click at [1293, 617] on span "FRI_20250829_D_Omni_Inactv_Accounts" at bounding box center [1343, 618] width 278 height 15
click at [1204, 617] on input "FRI_20250829_D_Omni_Inactv_Accounts" at bounding box center [1198, 618] width 12 height 12
checkbox input "true"
type input "Selected 3 of 8908"
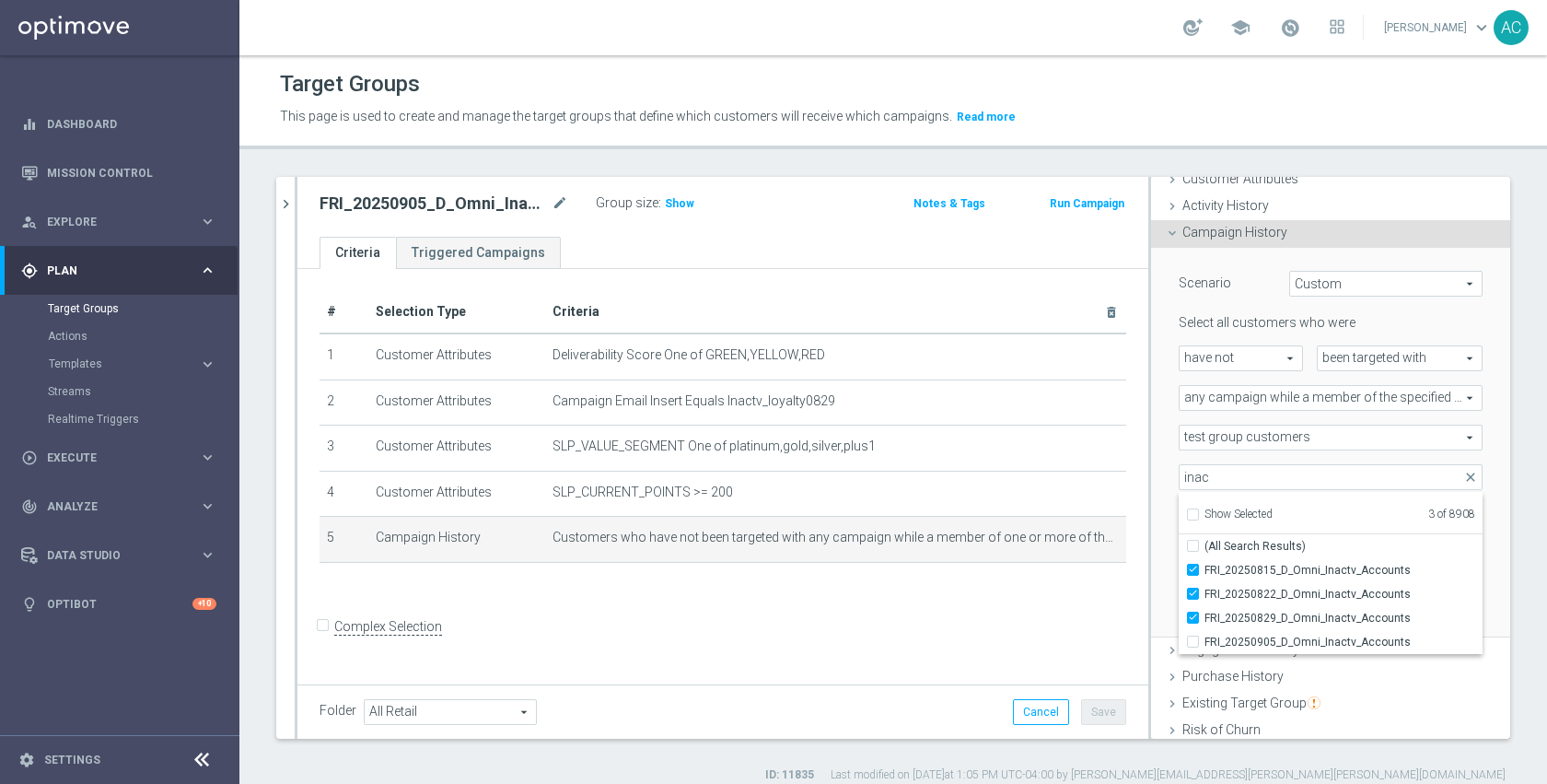
click at [1151, 566] on div "Scenario Custom Custom arrow_drop_down search Select all customers who were hav…" at bounding box center [1330, 442] width 359 height 390
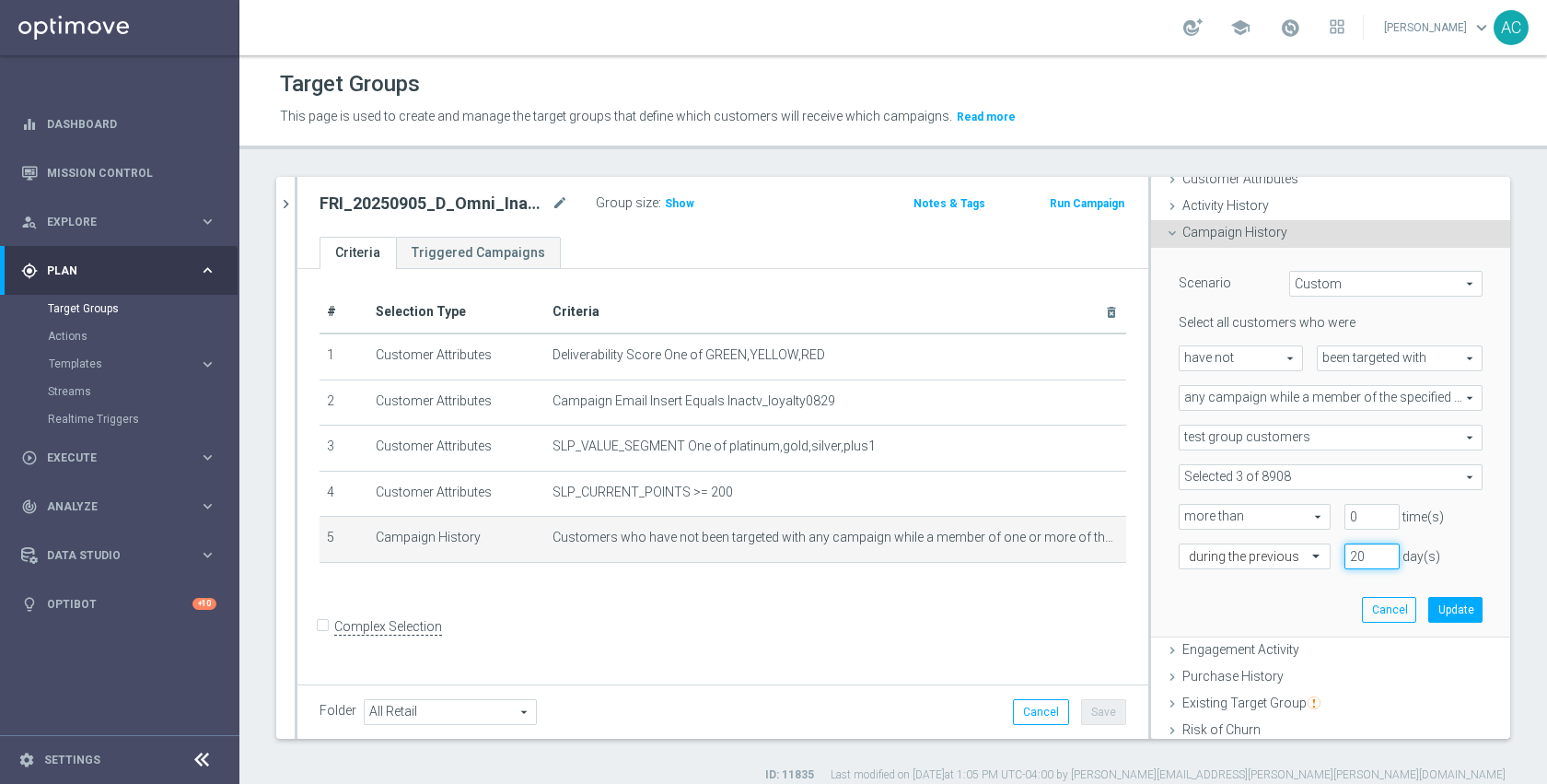
drag, startPoint x: 1346, startPoint y: 558, endPoint x: 1330, endPoint y: 558, distance: 16.0
click at [1345, 558] on input "20" at bounding box center [1372, 556] width 55 height 26
type input "30"
click at [1429, 611] on button "Update" at bounding box center [1456, 609] width 54 height 26
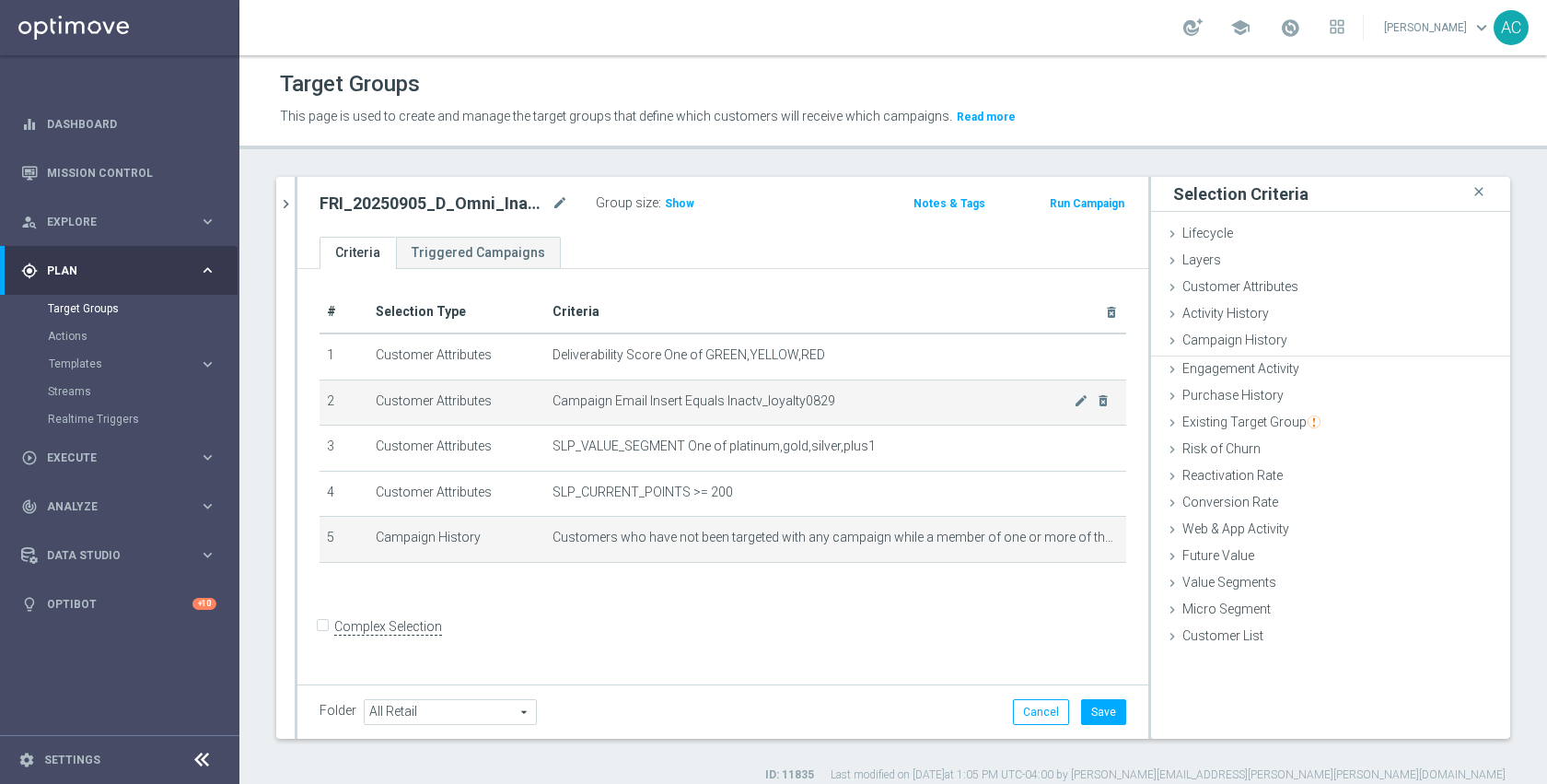
scroll to position [0, 0]
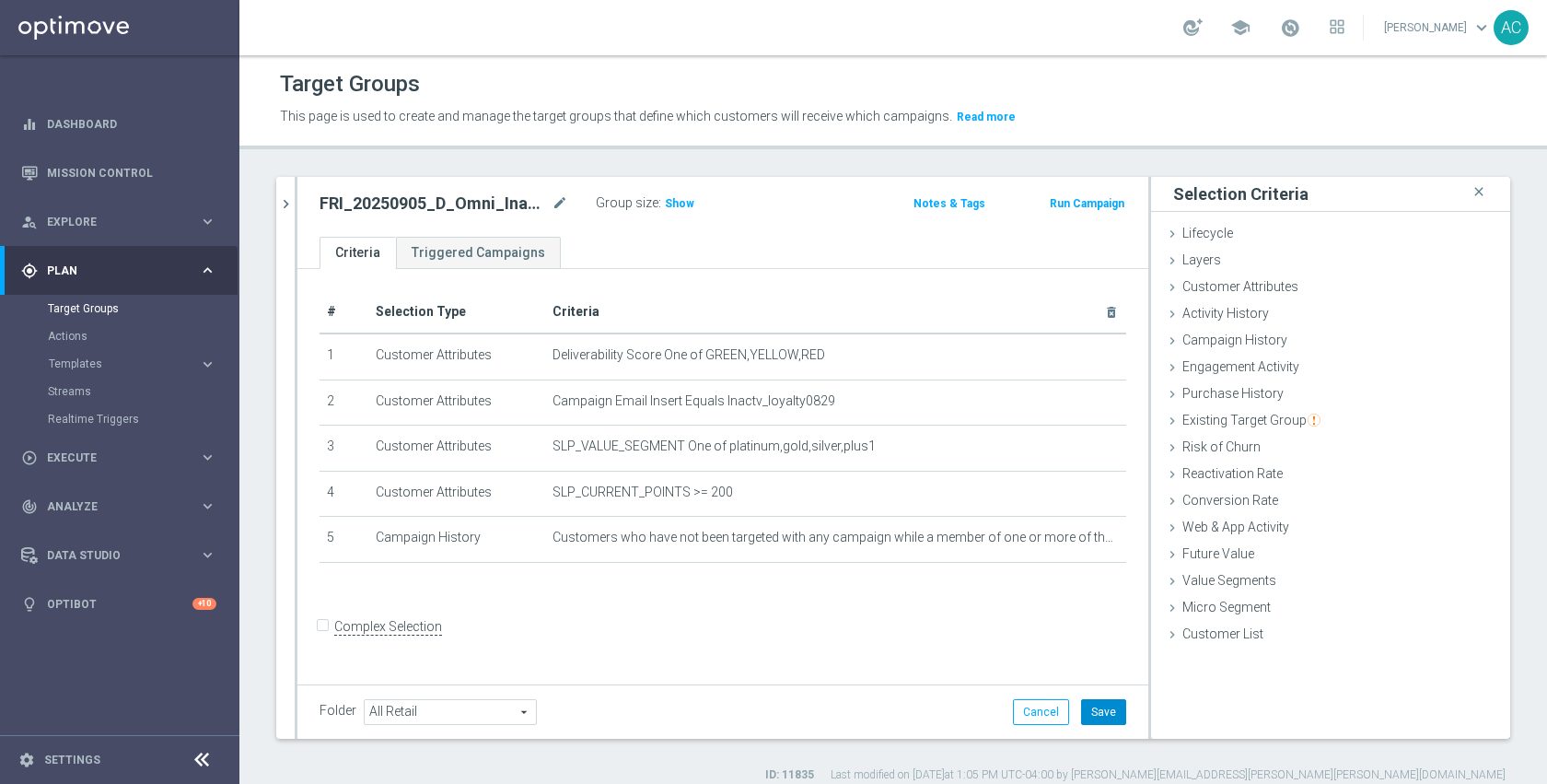
click at [1088, 709] on button "Save" at bounding box center [1104, 711] width 46 height 26
click at [923, 642] on form "Complex Selection Invalid Expression" at bounding box center [722, 647] width 806 height 68
click at [775, 236] on div "FRI_20250905_D_Omni_Inactv_Accounts mode_edit Group size : Show Notes & Tags Ru…" at bounding box center [722, 207] width 851 height 60
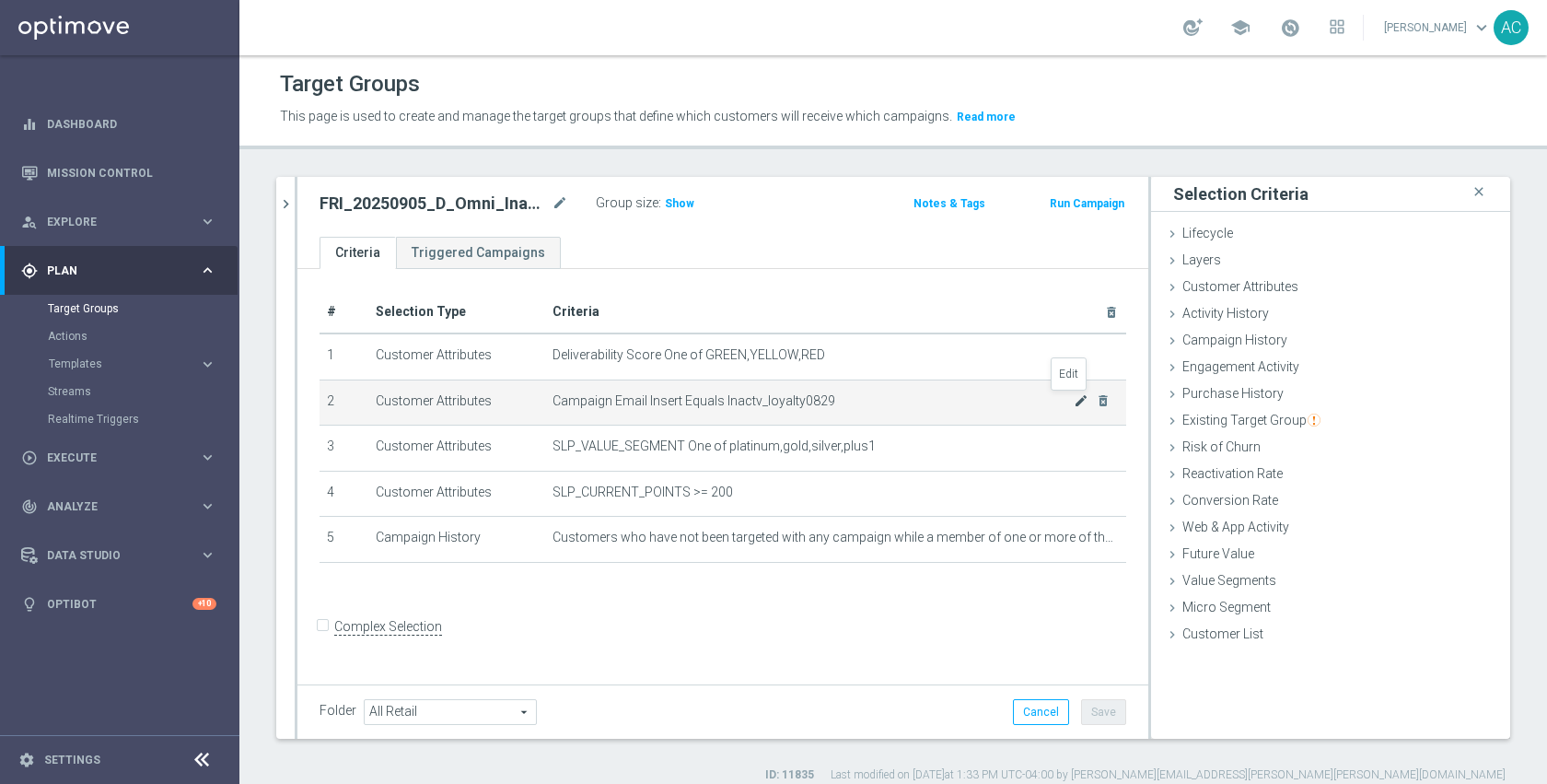
click at [1074, 397] on icon "mode_edit" at bounding box center [1080, 400] width 15 height 15
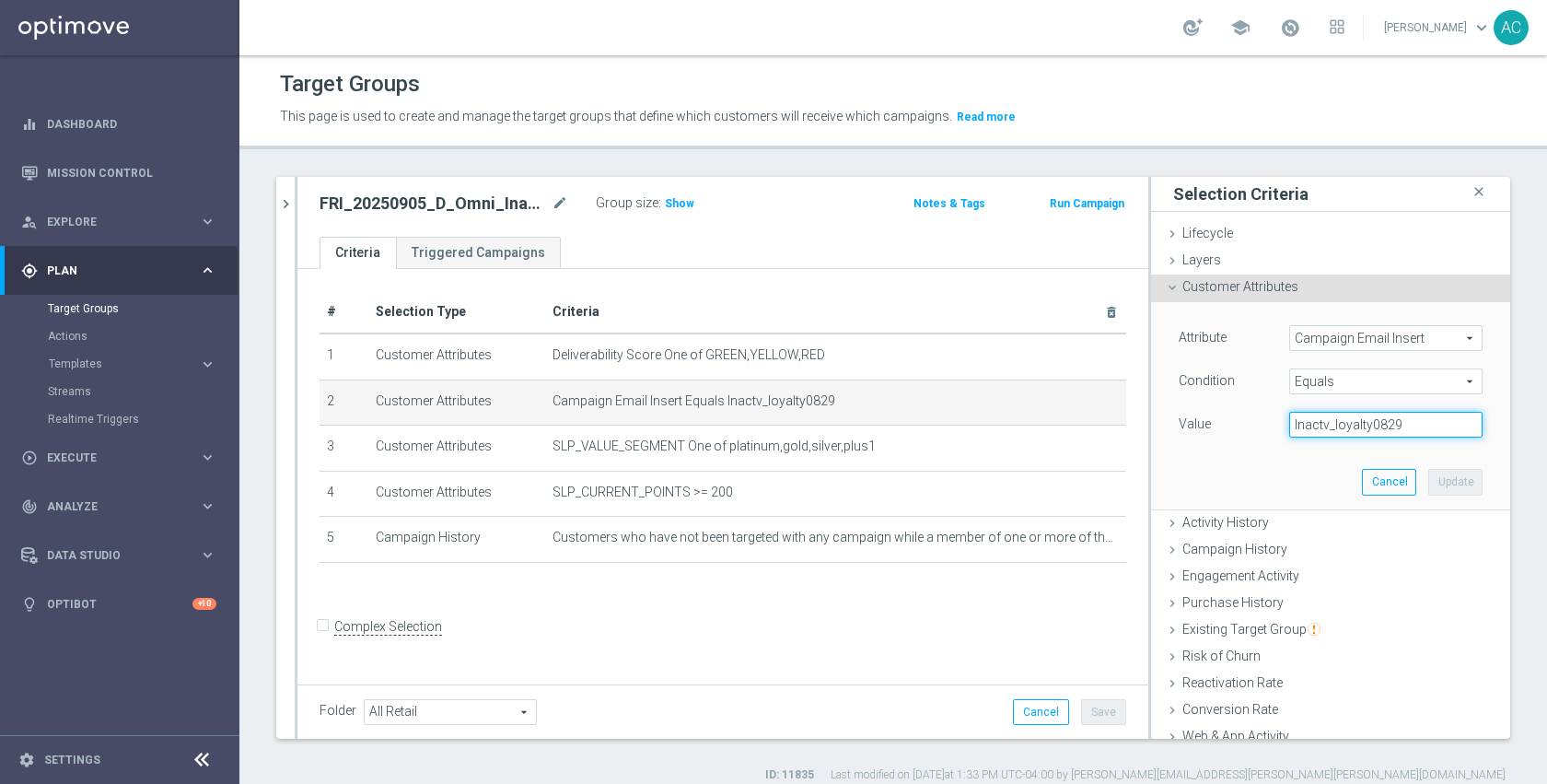
click at [1369, 430] on input "Inactv_loyalty0829" at bounding box center [1386, 424] width 194 height 26
paste input "905"
type input "Inactv_loyalty0905"
click at [1438, 483] on button "Update" at bounding box center [1456, 481] width 54 height 26
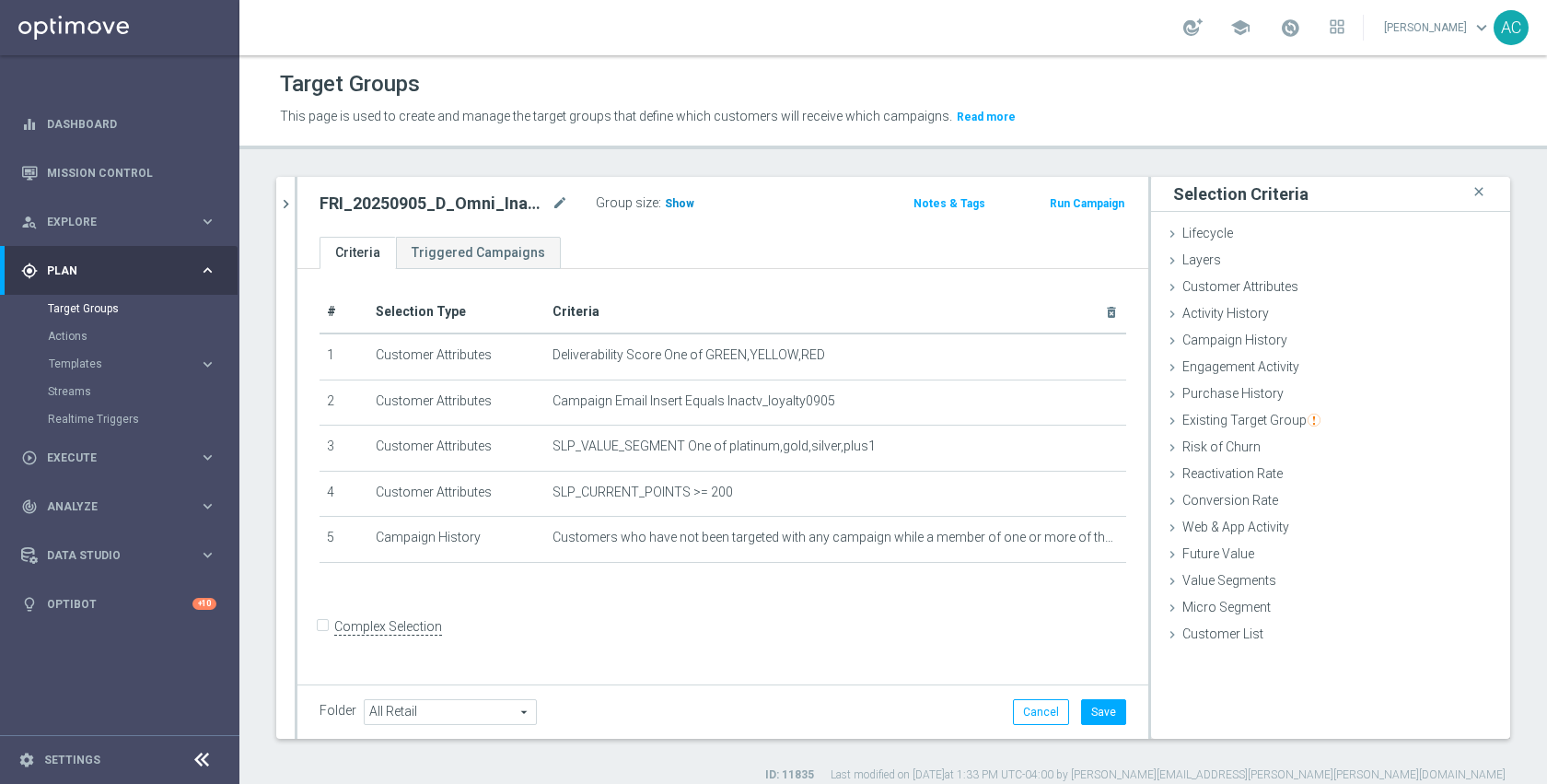
click at [683, 206] on span "Show" at bounding box center [680, 203] width 29 height 13
click at [1089, 716] on button "Save" at bounding box center [1104, 711] width 46 height 26
click at [945, 623] on div "# Selection Type Criteria delete_forever 1 Customer Attributes Deliverability S…" at bounding box center [722, 474] width 851 height 410
click at [559, 207] on icon "mode_edit" at bounding box center [560, 203] width 16 height 22
click at [722, 630] on form "Complex Selection Invalid Expression" at bounding box center [722, 647] width 806 height 68
